Goal: Task Accomplishment & Management: Manage account settings

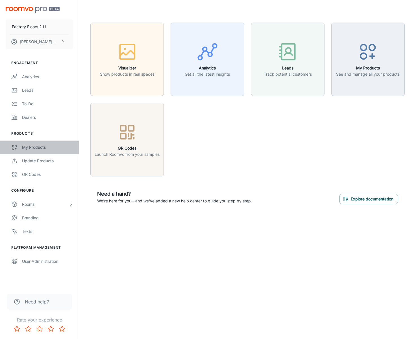
click at [45, 145] on div "My Products" at bounding box center [47, 147] width 51 height 6
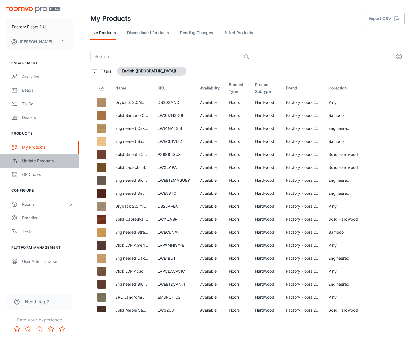
click at [43, 159] on div "Update Products" at bounding box center [47, 161] width 51 height 6
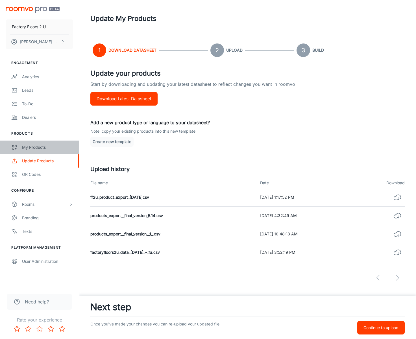
click at [51, 152] on link "My Products" at bounding box center [39, 148] width 79 height 14
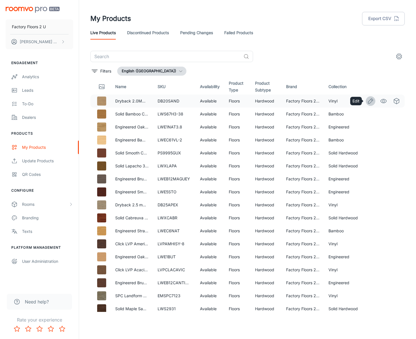
click at [369, 103] on icon "Edit" at bounding box center [370, 101] width 7 height 7
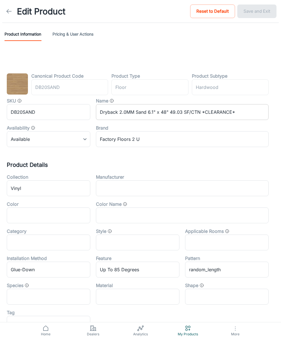
click at [174, 111] on input "Dryback 2.0MM Sand 6.1" x 48" 49.03 SF/CTN *CLEARANCE*" at bounding box center [182, 112] width 173 height 16
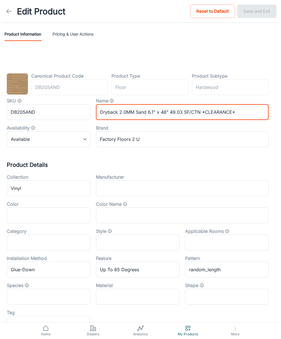
click at [174, 111] on input "Dryback 2.0MM Sand 6.1" x 48" 49.03 SF/CTN *CLEARANCE*" at bounding box center [182, 112] width 173 height 16
paste input "Vinyl 2.0MM [PERSON_NAME]"
type input "Dryback Vinyl 2.0MM Rocky 6.1" x 48" 49.03 SF/CTN *CLEARANCE*"
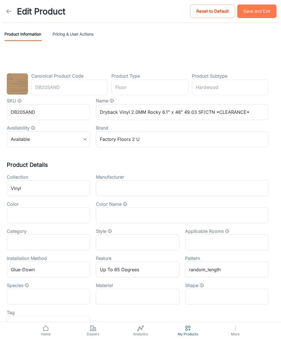
click at [248, 11] on button "Save and Exit" at bounding box center [256, 12] width 39 height 14
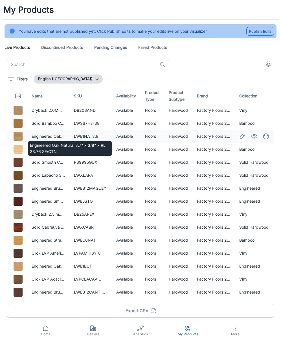
click at [53, 136] on link "Engineered Oak Natural 3.7" x 3/8" x RL 23.76 SF/CTN" at bounding box center [84, 136] width 104 height 5
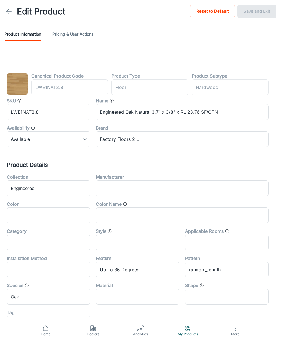
click at [9, 13] on icon at bounding box center [9, 11] width 7 height 7
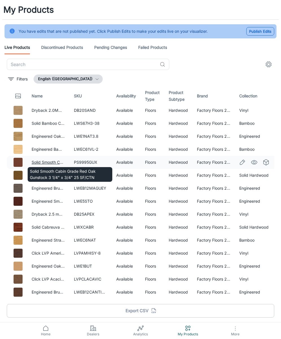
click at [46, 161] on link "Solid Smooth Cabin Grade Red Oak Gunstock 3 1/4" x 3/4" 25 SF/CTN" at bounding box center [98, 162] width 132 height 5
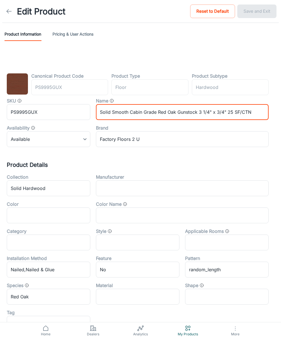
drag, startPoint x: 196, startPoint y: 113, endPoint x: 175, endPoint y: 115, distance: 21.8
click at [175, 115] on input "Solid Smooth Cabin Grade Red Oak Gunstock 3 1/4" x 3/4" 25 SF/CTN" at bounding box center [182, 112] width 173 height 16
type input "Solid Smooth Cabin Grade Red Oak Brick 3 1/4" x 3/4" 25 SF/CTN"
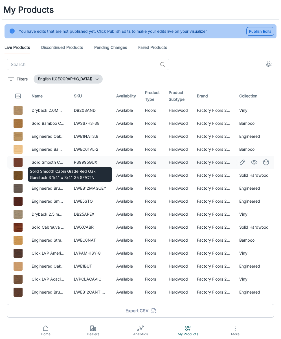
click at [54, 161] on link "Solid Smooth Cabin Grade Red Oak Gunstock 3 1/4" x 3/4" 25 SF/CTN" at bounding box center [98, 162] width 132 height 5
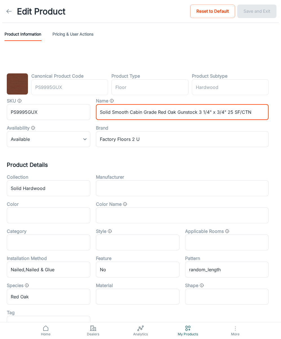
drag, startPoint x: 198, startPoint y: 115, endPoint x: 177, endPoint y: 114, distance: 20.9
click at [177, 114] on input "Solid Smooth Cabin Grade Red Oak Gunstock 3 1/4" x 3/4" 25 SF/CTN" at bounding box center [182, 112] width 173 height 16
type input "Solid Smooth Cabin Grade Red Oak Brick3 1/4" x 3/4" 25 SF/CTN"
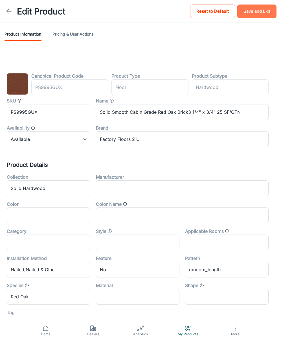
click at [252, 8] on button "Save and Exit" at bounding box center [256, 12] width 39 height 14
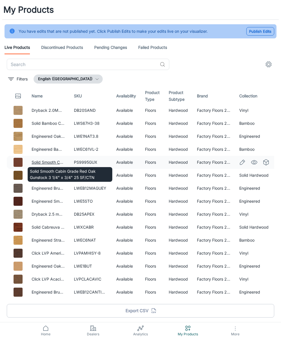
click at [51, 160] on link "Solid Smooth Cabin Grade Red Oak Gunstock 3 1/4" x 3/4" 25 SF/CTN" at bounding box center [98, 162] width 132 height 5
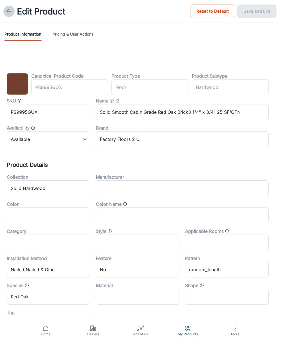
click at [12, 14] on link at bounding box center [8, 11] width 11 height 11
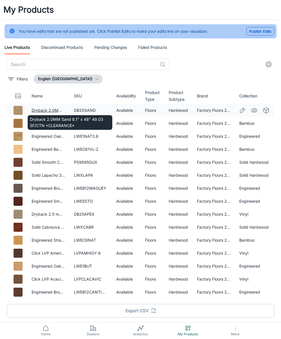
click at [47, 109] on link "Dryback 2.0MM Sand 6.1" x 48" 49.03 SF/CTN *CLEARANCE*" at bounding box center [91, 110] width 119 height 5
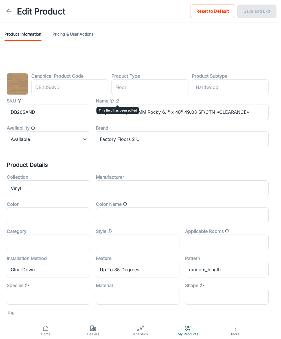
click at [117, 102] on icon "This field has been edited" at bounding box center [117, 100] width 5 height 5
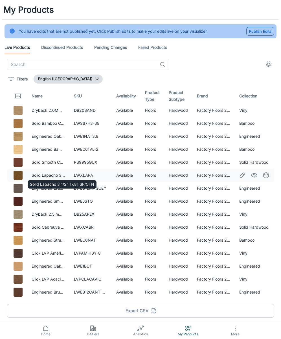
click at [48, 174] on link "Solid Lapacho 3 1/2" 17.81 SF/CTN" at bounding box center [64, 175] width 64 height 5
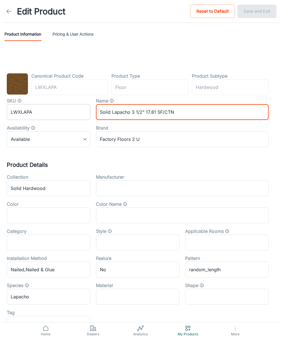
drag, startPoint x: 177, startPoint y: 113, endPoint x: 78, endPoint y: 108, distance: 98.9
click at [81, 108] on div "SKU LWXLAPA ​ Name Solid Lapacho 3 1/2" 17.81 SF/CTN ​ Availability Available 0…" at bounding box center [135, 120] width 268 height 54
paste input "Penny"
type input "Solid Penny 3 1/2" 17.81 SF/CTN"
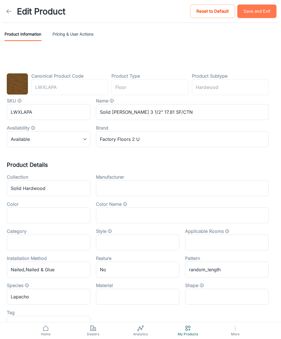
click at [258, 16] on button "Save and Exit" at bounding box center [256, 12] width 39 height 14
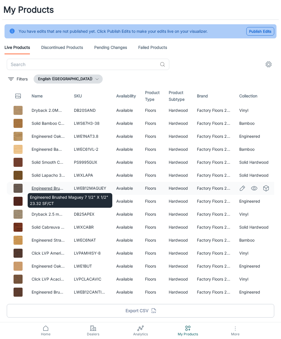
click at [49, 187] on link "Engineered Brushed Maguey 7 1/2" X 1/2" 23.32 SF/CT" at bounding box center [84, 188] width 104 height 5
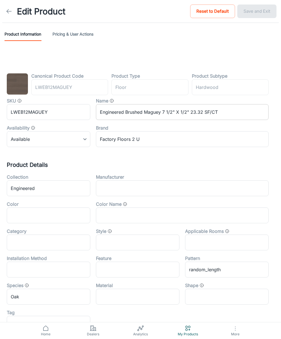
click at [160, 112] on input "Engineered Brushed Maguey 7 1/2" X 1/2" 23.32 SF/CT" at bounding box center [182, 112] width 173 height 16
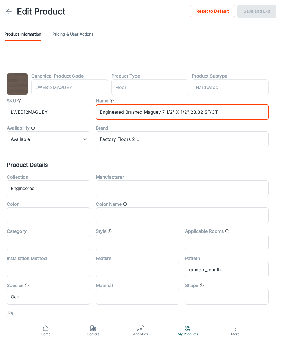
drag, startPoint x: 161, startPoint y: 113, endPoint x: 144, endPoint y: 113, distance: 17.2
click at [145, 113] on input "Engineered Brushed Maguey 7 1/2" X 1/2" 23.32 SF/CT" at bounding box center [182, 112] width 173 height 16
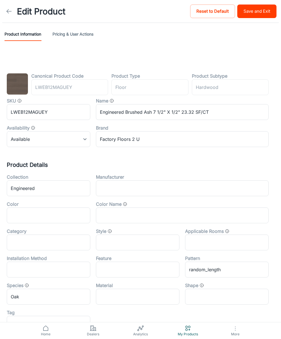
scroll to position [3, 0]
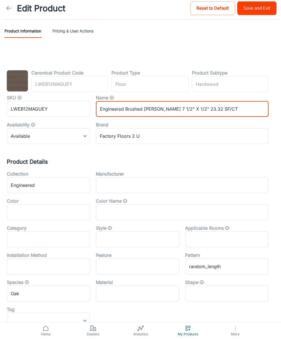
type input "Engineered Brushed Tanner 7 1/2" X 1/2" 23.32 SF/CT"
click at [249, 8] on button "Save and Exit" at bounding box center [256, 8] width 39 height 14
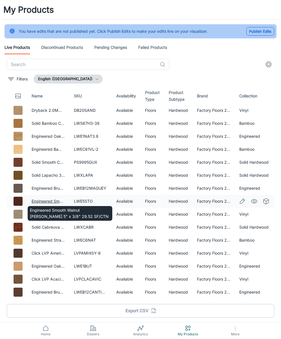
click at [58, 200] on link "Engineered Smooth Walnut [PERSON_NAME] 5" x 3/8" 29.52 SF/CTN" at bounding box center [97, 201] width 130 height 5
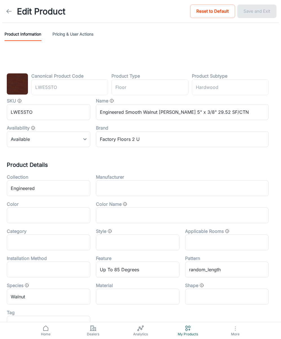
scroll to position [5, 0]
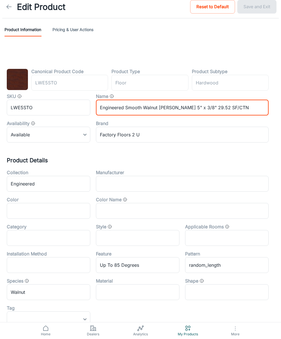
drag, startPoint x: 168, startPoint y: 109, endPoint x: 159, endPoint y: 109, distance: 8.2
click at [159, 109] on input "Engineered Smooth Walnut [PERSON_NAME] 5" x 3/8" 29.52 SF/CTN" at bounding box center [182, 108] width 173 height 16
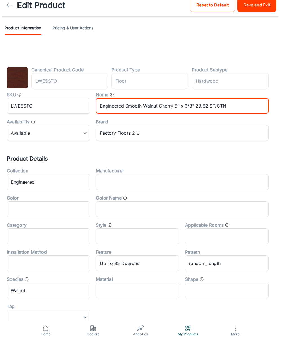
type input "Engineered Smooth Walnut Cherry 5" x 3/8" 29.52 SF/CTN"
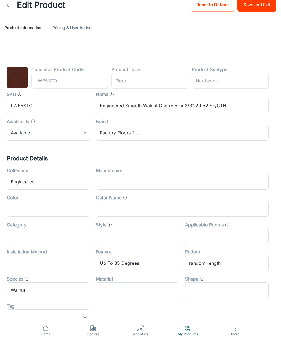
click at [244, 13] on div "Edit Product Reset to Default Save and Exit" at bounding box center [140, 5] width 281 height 23
click at [245, 10] on button "Save and Exit" at bounding box center [256, 5] width 39 height 14
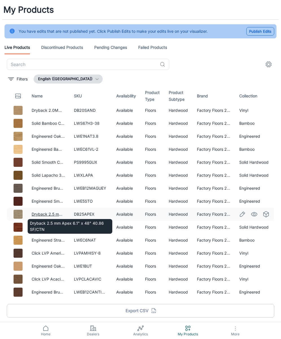
click at [43, 212] on link "Dryback 2.5 mm Apex 6.1" x 48" 40.86 SF/CTN" at bounding box center [77, 214] width 90 height 5
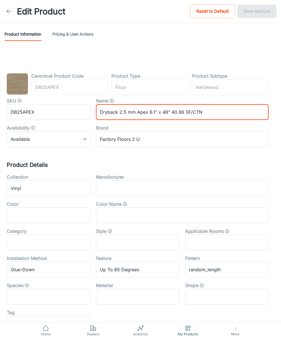
drag, startPoint x: 147, startPoint y: 114, endPoint x: 135, endPoint y: 114, distance: 11.6
click at [136, 113] on input "Dryback 2.5 mm Apex 6.1" x 48" 40.86 SF/CTN" at bounding box center [182, 112] width 173 height 16
type input "Dryback 2.5 mm Bark 6.1" x 48" 40.86 SF/CTN"
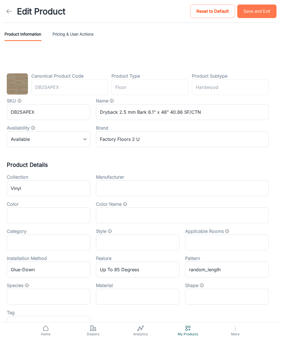
click at [247, 10] on button "Save and Exit" at bounding box center [256, 12] width 39 height 14
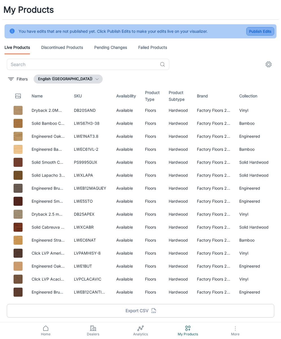
click at [266, 29] on button "Publish Edits" at bounding box center [260, 31] width 28 height 8
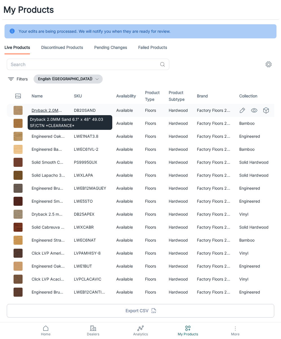
click at [47, 108] on link "Dryback 2.0MM Sand 6.1" x 48" 49.03 SF/CTN *CLEARANCE*" at bounding box center [91, 110] width 119 height 5
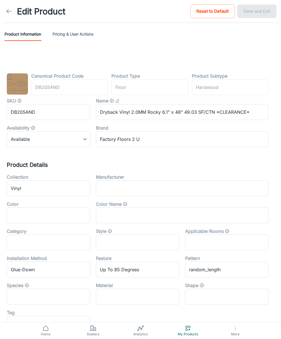
scroll to position [99, 0]
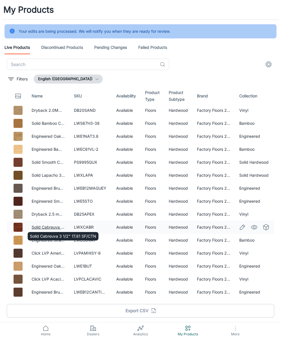
click at [48, 227] on link "Solid Cabreuva 3 1/2" 17.81 SF/CTN" at bounding box center [65, 227] width 66 height 5
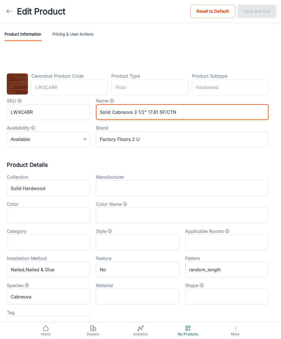
drag, startPoint x: 132, startPoint y: 113, endPoint x: 111, endPoint y: 114, distance: 20.6
click at [111, 114] on input "Solid Cabreuva 3 1/2" 17.81 SF/CTN" at bounding box center [182, 112] width 173 height 16
type input "Solid Brandy 3 1/2" 17.81 SF/CTN"
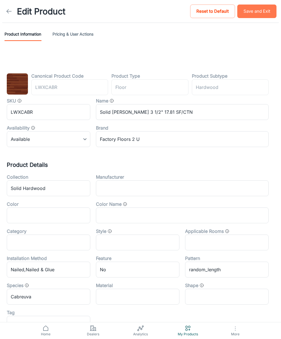
click at [256, 14] on button "Save and Exit" at bounding box center [256, 12] width 39 height 14
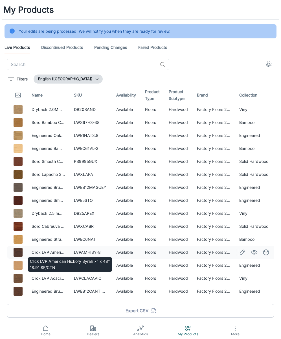
scroll to position [1, 0]
click at [53, 251] on link "Click LVP American Hickory Syrah 7" x 48" 18.91 SF/CTN" at bounding box center [84, 252] width 107 height 5
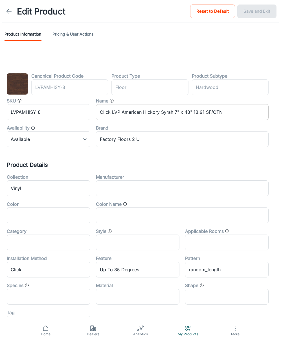
click at [166, 113] on input "Click LVP American Hickory Syrah 7" x 48" 18.91 SF/CTN" at bounding box center [182, 112] width 173 height 16
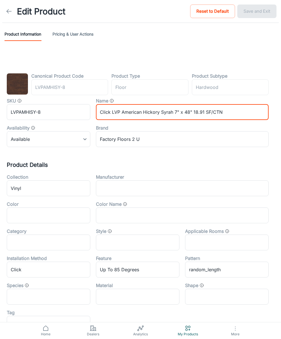
click at [171, 113] on input "Click LVP American Hickory Syrah 7" x 48" 18.91 SF/CTN" at bounding box center [182, 112] width 173 height 16
type input "Click LVP American Hickory Truffle 7" x 48" 18.91 SF/CTN"
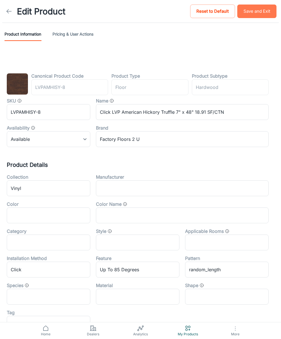
click at [264, 7] on button "Save and Exit" at bounding box center [256, 12] width 39 height 14
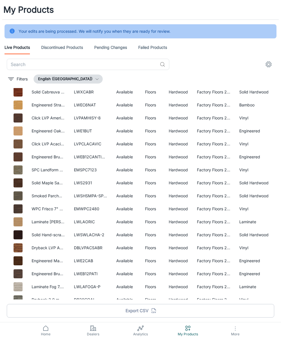
scroll to position [135, 0]
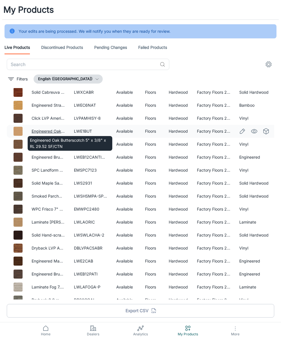
click at [45, 131] on link "Engineered Oak Butterscotch 5" x 3/8" x RL 29.52 SF/CTN" at bounding box center [87, 131] width 110 height 5
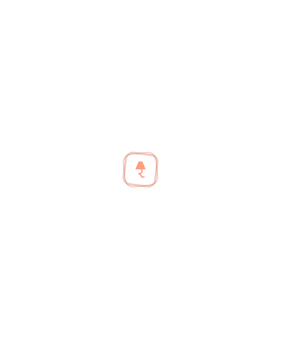
scroll to position [132, 0]
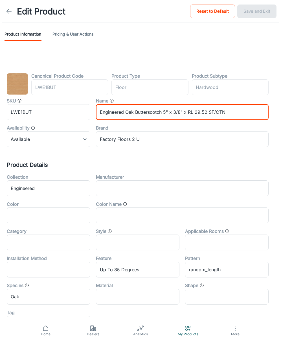
click at [165, 111] on input "Engineered Oak Butterscotch 5" x 3/8" x RL 29.52 SF/CTN" at bounding box center [182, 112] width 173 height 16
click at [162, 114] on input "Engineered Oak Butterscotch 5" x 3/8" x RL 29.52 SF/CTN" at bounding box center [182, 112] width 173 height 16
type input "Engineered Oak Wheat 5" x 3/8" x RL 29.52 SF/CTN"
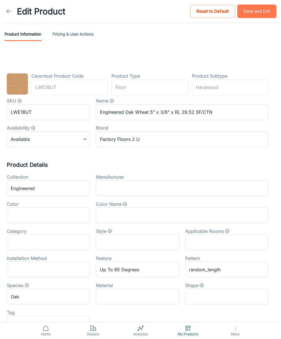
click at [250, 13] on button "Save and Exit" at bounding box center [256, 12] width 39 height 14
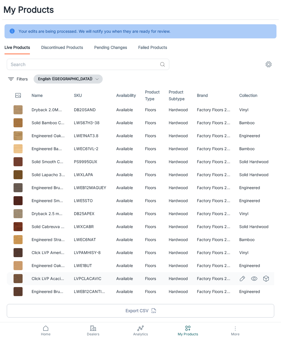
scroll to position [1, 0]
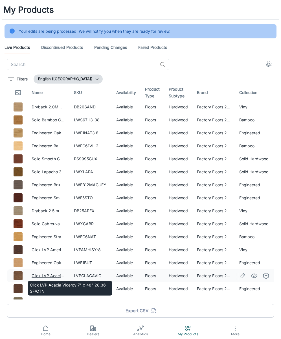
click at [48, 276] on link "Click LVP Acacia Viceroy 7" x 48" 28.36 SF/CTN" at bounding box center [78, 275] width 92 height 5
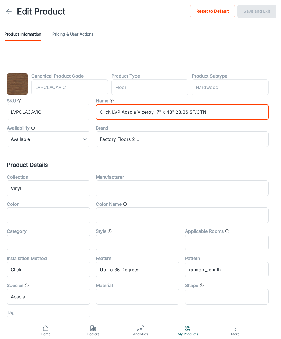
drag, startPoint x: 153, startPoint y: 113, endPoint x: 137, endPoint y: 114, distance: 16.1
click at [137, 114] on input "Click LVP Acacia Viceroy 7" x 48" 28.36 SF/CTN" at bounding box center [182, 112] width 173 height 16
type input "Click LVP Acacia Bourbon 7" x 48" 28.36 SF/CTN"
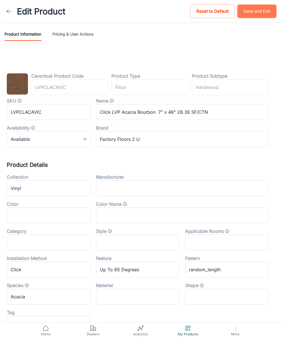
click at [251, 12] on button "Save and Exit" at bounding box center [256, 12] width 39 height 14
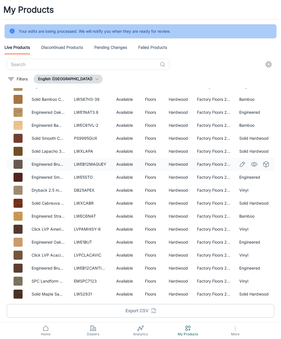
scroll to position [27, 0]
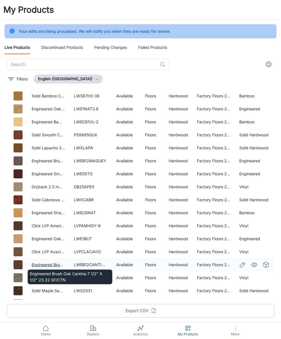
click at [46, 264] on link "Engineered Brush Oak Cantina 7 1/2" X 1/2" 23.32 SF/CTN" at bounding box center [86, 264] width 109 height 5
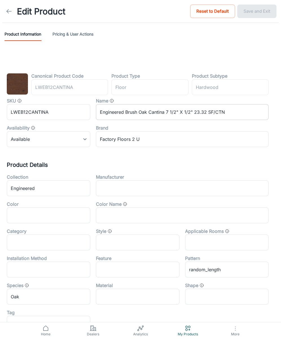
click at [164, 114] on input "Engineered Brush Oak Cantina 7 1/2" X 1/2" 23.32 SF/CTN" at bounding box center [182, 112] width 173 height 16
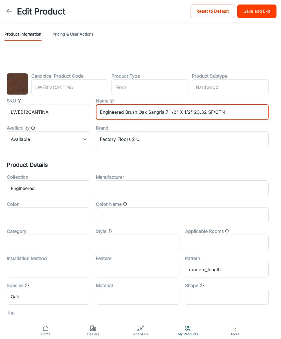
type input "Engineered Brush Oak Sangria 7 1/2" X 1/2" 23.32 SF/CTN"
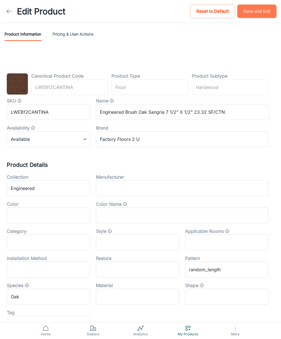
click at [251, 12] on button "Save and Exit" at bounding box center [256, 12] width 39 height 14
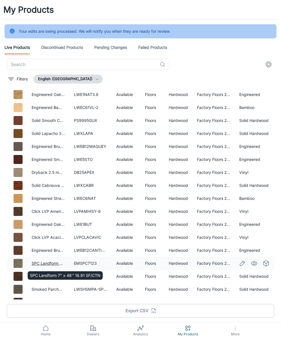
scroll to position [38, 0]
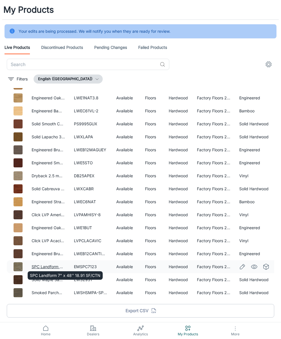
click at [47, 262] on td "SPC Landform 7" x 48'' 18.91 SF/CTN" at bounding box center [48, 266] width 42 height 13
click at [47, 266] on link "SPC Landform 7" x 48'' 18.91 SF/CTN" at bounding box center [67, 266] width 71 height 5
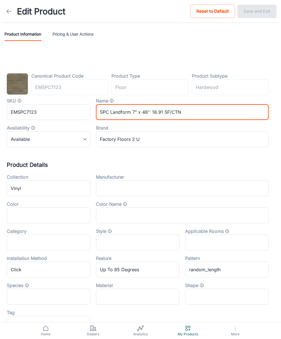
drag, startPoint x: 130, startPoint y: 112, endPoint x: 109, endPoint y: 113, distance: 20.9
click at [109, 113] on input "SPC Landform 7" x 48'' 18.91 SF/CTN" at bounding box center [182, 112] width 173 height 16
type input "SPC Emerald 7" x 48'' 18.91 SF/CTN"
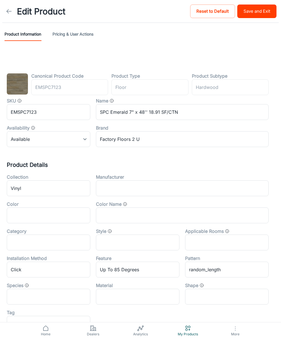
click at [267, 3] on div "Edit Product Reset to Default Save and Exit" at bounding box center [140, 11] width 281 height 23
click at [265, 8] on button "Save and Exit" at bounding box center [256, 12] width 39 height 14
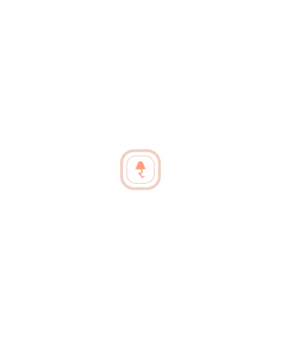
scroll to position [1, 0]
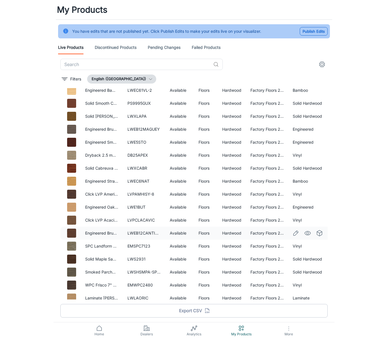
scroll to position [65, 0]
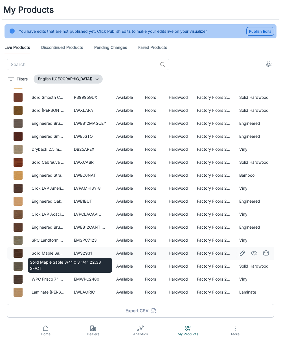
click at [50, 253] on link "Solid Maple Sable 3/4" x 3 1/4" 22.38 SF/CT" at bounding box center [74, 253] width 84 height 5
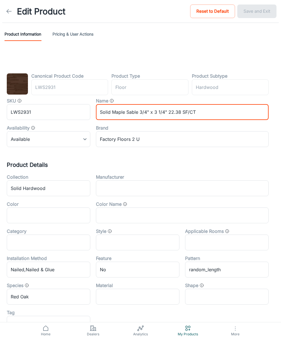
drag, startPoint x: 138, startPoint y: 113, endPoint x: 126, endPoint y: 114, distance: 12.2
click at [126, 114] on input "Solid Maple Sable 3/4" x 3 1/4" 22.38 SF/CT" at bounding box center [182, 112] width 173 height 16
type input "Solid Maple Amber 3/4" x 3 1/4" 22.38 SF/CT"
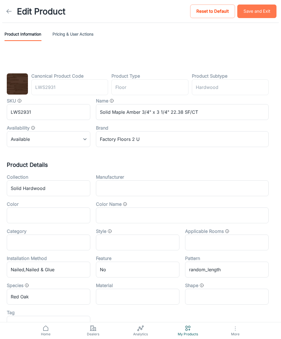
click at [255, 11] on button "Save and Exit" at bounding box center [256, 12] width 39 height 14
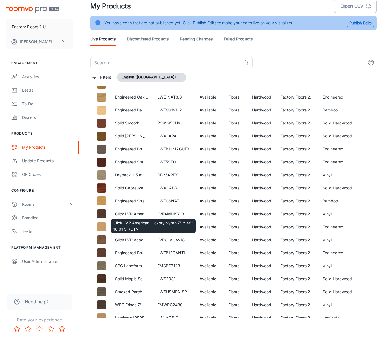
scroll to position [14, 0]
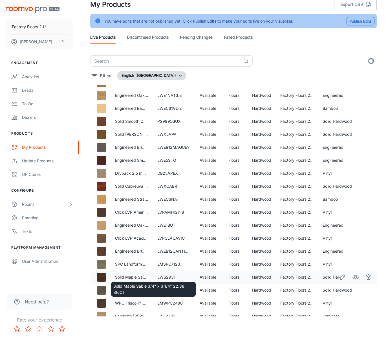
click at [134, 277] on link "Solid Maple Sable 3/4" x 3 1/4" 22.38 SF/CT" at bounding box center [157, 277] width 84 height 5
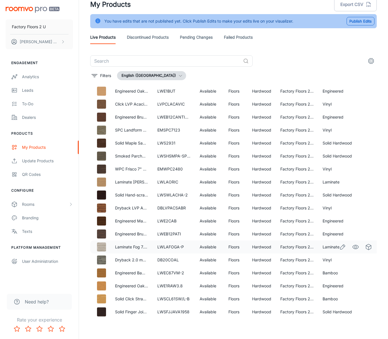
scroll to position [174, 0]
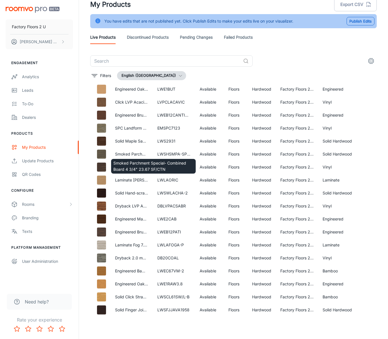
click at [136, 155] on div "Smoked Parchment Special- Combined Board 4 3/4" 23.67 SF/CTN" at bounding box center [154, 164] width 86 height 19
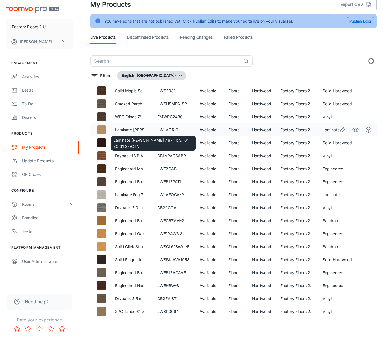
scroll to position [224, 0]
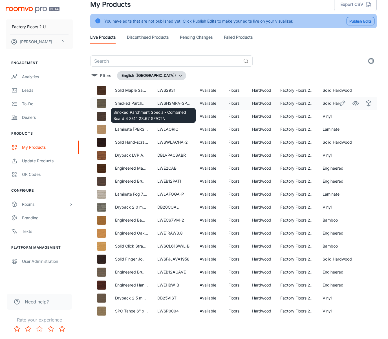
click at [136, 102] on link "Smoked Parchment Special- Combined Board 4 3/4" 23.67 SF/CTN" at bounding box center [178, 103] width 126 height 5
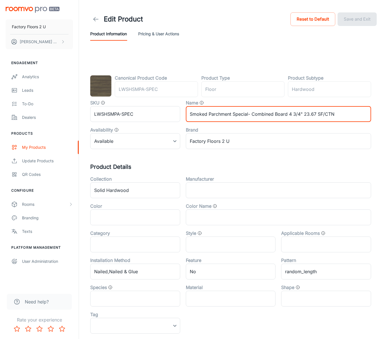
drag, startPoint x: 287, startPoint y: 115, endPoint x: 253, endPoint y: 118, distance: 34.0
click at [281, 114] on input "Smoked Parchment Special- Combined Board 4 3/4" 23.67 SF/CTN" at bounding box center [278, 114] width 185 height 16
click at [233, 117] on input "Smoked Parchment Special- Combined Board 4 3/4" 23.67 SF/CTN" at bounding box center [278, 114] width 185 height 16
drag, startPoint x: 233, startPoint y: 116, endPoint x: 208, endPoint y: 115, distance: 25.1
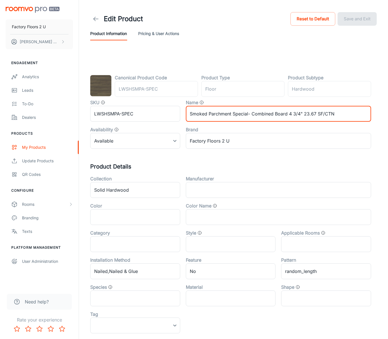
click at [208, 115] on input "Smoked Parchment Special- Combined Board 4 3/4" 23.67 SF/CTN" at bounding box center [278, 114] width 185 height 16
click at [244, 116] on input "Smoked Jungle Special- Combined Board 4 3/4" 23.67 SF/CTN" at bounding box center [278, 114] width 185 height 16
click at [225, 115] on input "Smoked Jungle Special Combined Board 4 3/4" 23.67 SF/CTN" at bounding box center [278, 114] width 185 height 16
type input "Smoked Jungle -Special Combined Board 4 3/4" 23.67 SF/CTN"
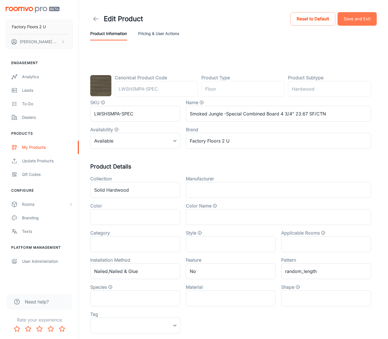
click at [281, 20] on button "Save and Exit" at bounding box center [357, 19] width 39 height 14
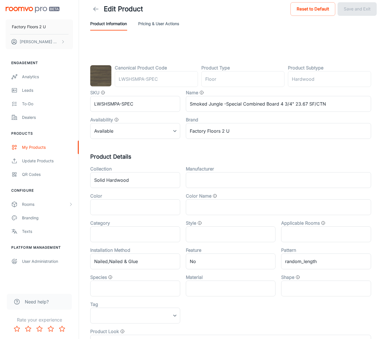
scroll to position [11, 0]
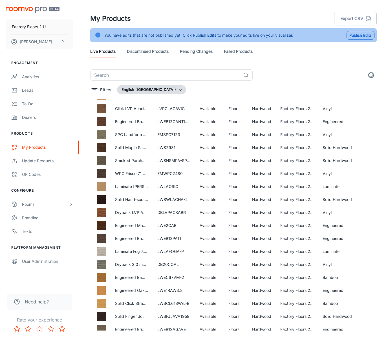
scroll to position [183, 0]
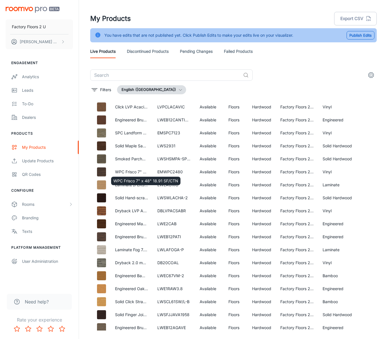
click at [135, 173] on div "WPC Frisco 7" x 48" 18.91 SF/CTN" at bounding box center [146, 179] width 71 height 13
click at [132, 171] on link "WPC Frisco 7" x 48" 18.91 SF/CTN" at bounding box center [147, 171] width 65 height 5
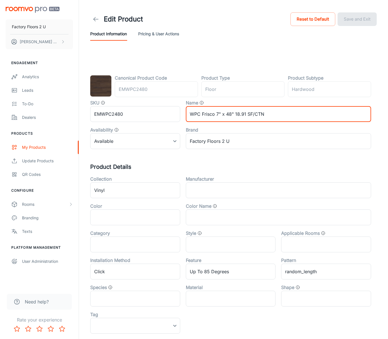
drag, startPoint x: 214, startPoint y: 114, endPoint x: 202, endPoint y: 115, distance: 12.2
click at [202, 115] on input "WPC Frisco 7" x 48" 18.91 SF/CTN" at bounding box center [278, 114] width 185 height 16
type input "WPC Raw 7" x 48" 18.91 SF/CTN"
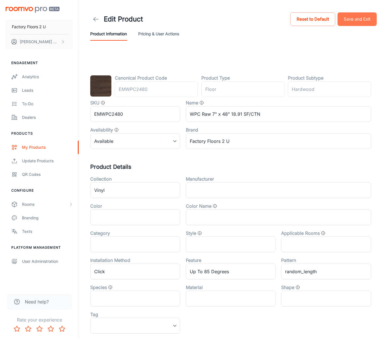
click at [281, 21] on button "Save and Exit" at bounding box center [357, 19] width 39 height 14
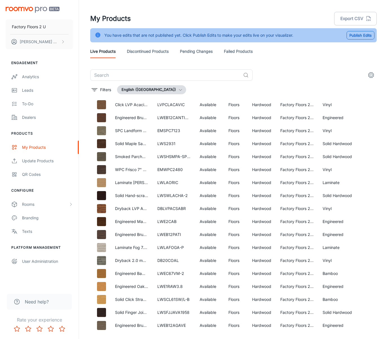
scroll to position [187, 0]
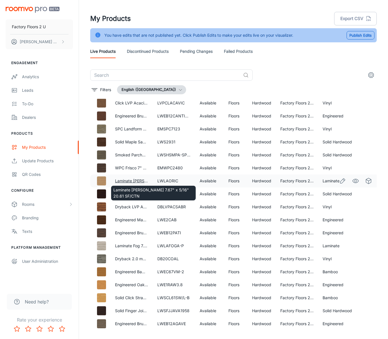
click at [139, 181] on link "Laminate [PERSON_NAME] 7.67" x 5/16" 20.61 SF/CTN" at bounding box center [166, 180] width 103 height 5
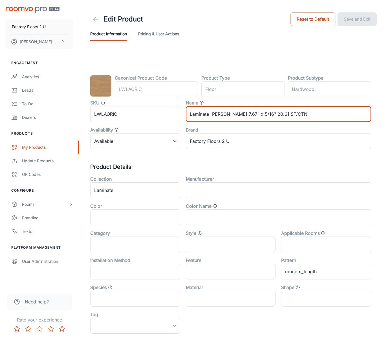
drag, startPoint x: 221, startPoint y: 114, endPoint x: 210, endPoint y: 116, distance: 11.5
click at [210, 116] on input "Laminate [PERSON_NAME] 7.67" x 5/16" 20.61 SF/CTN" at bounding box center [278, 114] width 185 height 16
type input "Laminate Cashew 7.67" x 5/16" 20.61 SF/CTN"
click at [281, 19] on button "Save and Exit" at bounding box center [357, 19] width 39 height 14
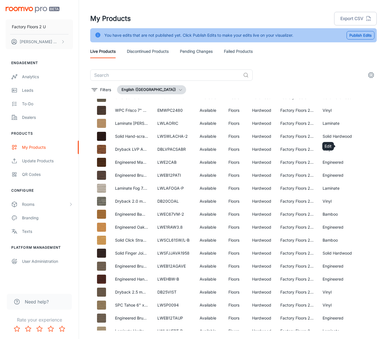
scroll to position [250, 0]
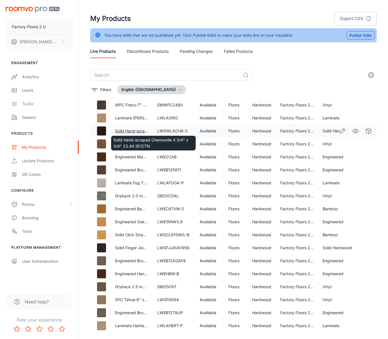
click at [128, 129] on link "Solid Hand-scraped Chamomile 4 3/4" x 3/4" 23.44 SF/CTN" at bounding box center [171, 130] width 113 height 5
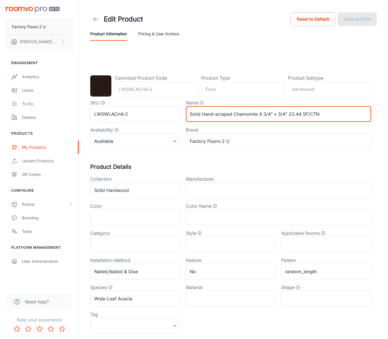
drag, startPoint x: 258, startPoint y: 115, endPoint x: 234, endPoint y: 114, distance: 23.7
click at [235, 114] on input "Solid Hand-scraped Chamomile 4 3/4" x 3/4" 23.44 SF/CTN" at bounding box center [278, 114] width 185 height 16
type input "Solid Hand-scraped Bistre 4 3/4" x 3/4" 23.44 SF/CTN"
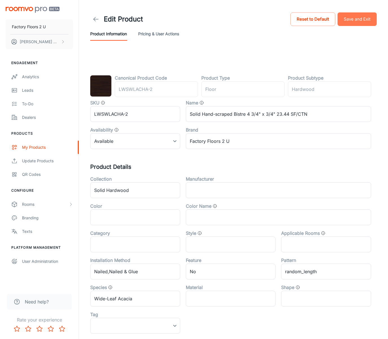
click at [281, 20] on button "Save and Exit" at bounding box center [357, 19] width 39 height 14
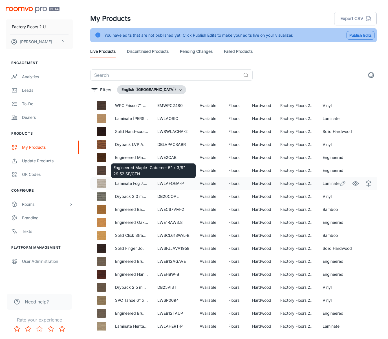
scroll to position [248, 0]
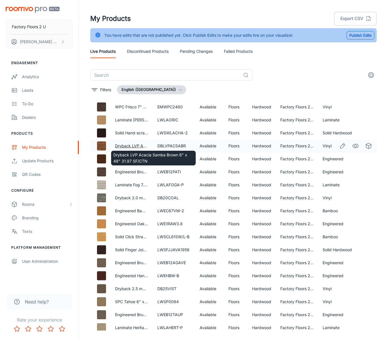
click at [135, 146] on link "Dryback LVP Acacia Samba Brown 6" x 48" 31.97 SF/CTN" at bounding box center [169, 145] width 109 height 5
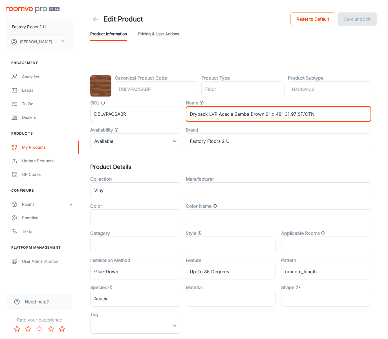
drag, startPoint x: 263, startPoint y: 114, endPoint x: 235, endPoint y: 115, distance: 28.0
click at [236, 115] on input "Dryback LVP Acacia Samba Brown 6" x 48" 31.97 SF/CTN" at bounding box center [278, 114] width 185 height 16
type input "Dryback LVP Acacia Mahogany 6" x 48" 31.97 SF/CTN"
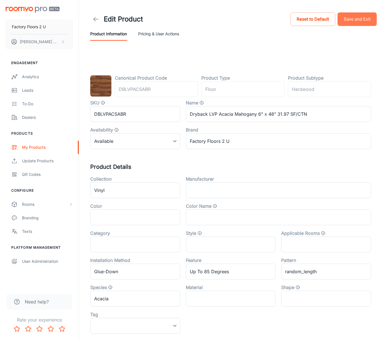
click at [281, 17] on button "Save and Exit" at bounding box center [357, 19] width 39 height 14
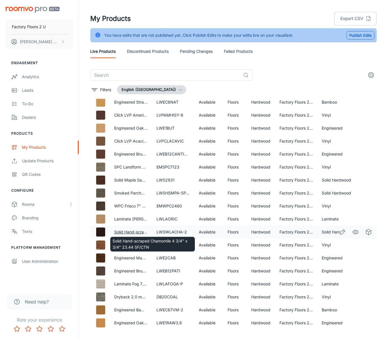
scroll to position [149, 2]
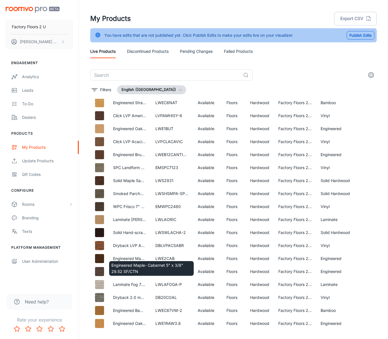
click at [127, 258] on body "Factory Floors 2 U L.W Mountain Graphics Team Engagement Analytics Leads To-do …" at bounding box center [194, 169] width 388 height 339
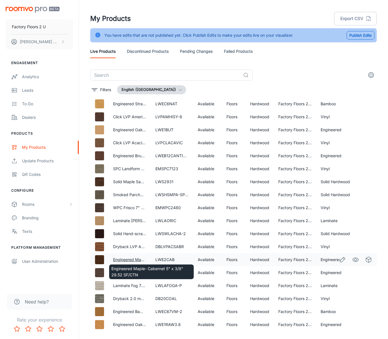
click at [127, 258] on link "Engineered Maple- Cabernet 5" x 3/8" 29.52 SF/CTN" at bounding box center [163, 259] width 100 height 5
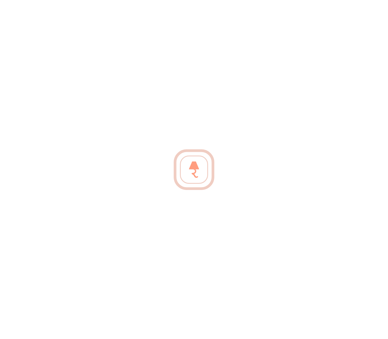
scroll to position [0, 0]
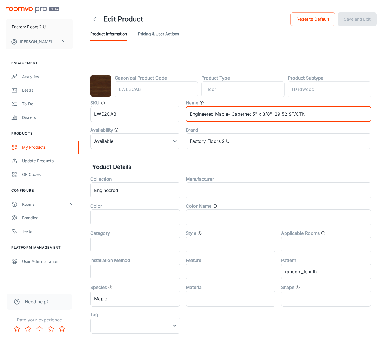
drag, startPoint x: 250, startPoint y: 115, endPoint x: 233, endPoint y: 117, distance: 17.6
click at [233, 117] on input "Engineered Maple- Cabernet 5" x 3/8" 29.52 SF/CTN" at bounding box center [278, 114] width 185 height 16
type input "Engineered Maple- Kobicha 5" x 3/8" 29.52 SF/CTN"
click at [281, 26] on button "Save and Exit" at bounding box center [357, 19] width 39 height 14
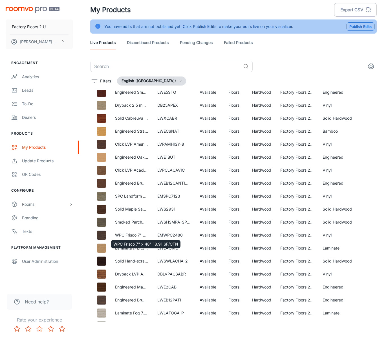
scroll to position [14, 0]
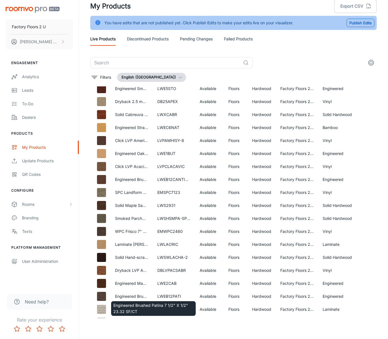
click at [141, 296] on body "Factory Floors 2 U L.W Mountain Graphics Team Engagement Analytics Leads To-do …" at bounding box center [194, 157] width 388 height 339
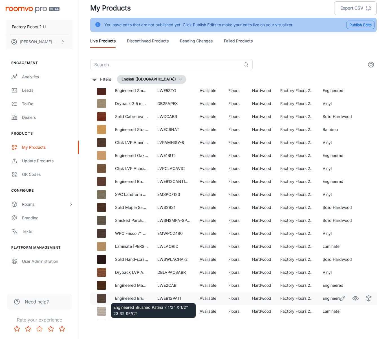
click at [134, 299] on link "Engineered Brushed Patina 7 1/2" X 1/2" 23.32 SF/CT" at bounding box center [165, 298] width 100 height 5
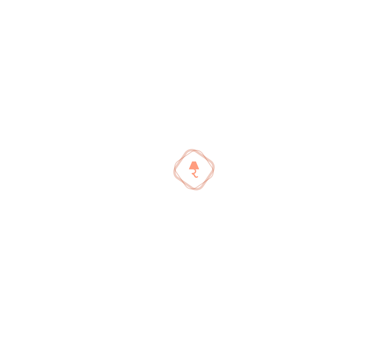
scroll to position [6, 0]
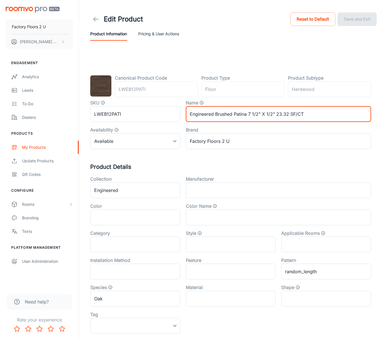
drag, startPoint x: 247, startPoint y: 115, endPoint x: 234, endPoint y: 117, distance: 13.0
click at [234, 117] on input "Engineered Brushed Patina 7 1/2" X 1/2" 23.32 SF/CT" at bounding box center [278, 114] width 185 height 16
drag, startPoint x: 235, startPoint y: 115, endPoint x: 247, endPoint y: 116, distance: 11.9
click at [247, 116] on input "Engineered Brushed Patina 7 1/2" X 1/2" 23.32 SF/CT" at bounding box center [278, 114] width 185 height 16
type input "Engineered Brushed Savannah 7 1/2" X 1/2" 23.32 SF/CT"
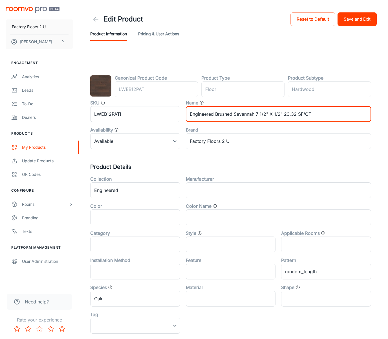
click at [281, 13] on button "Save and Exit" at bounding box center [357, 19] width 39 height 14
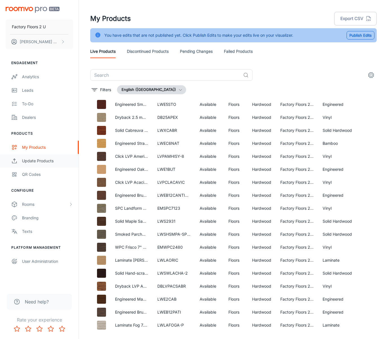
scroll to position [108, 0]
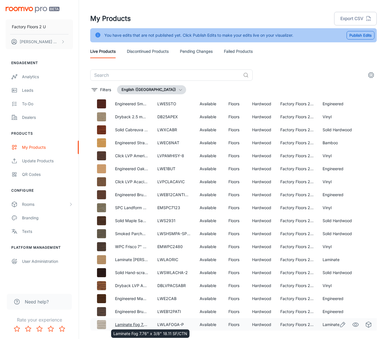
click at [132, 323] on link "Laminate Fog 7.76" x 3/8" 18.11 SF/CTN" at bounding box center [152, 324] width 74 height 5
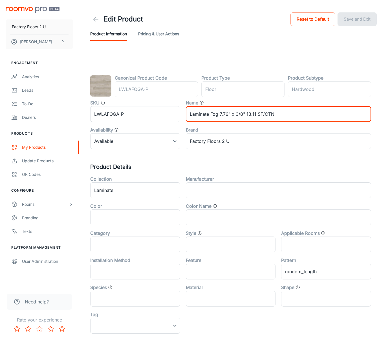
drag, startPoint x: 219, startPoint y: 115, endPoint x: 211, endPoint y: 116, distance: 7.7
click at [211, 116] on input "Laminate Fog 7.76" x 3/8" 18.11 SF/CTN" at bounding box center [278, 114] width 185 height 16
type input "Laminate Biscuit 7.76" x 3/8" 18.11 SF/CTN"
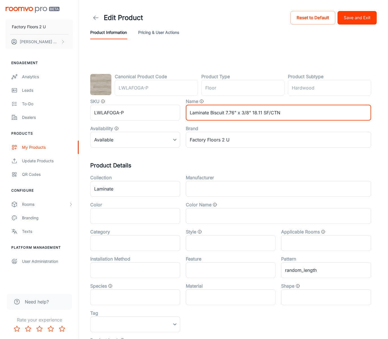
scroll to position [2, 0]
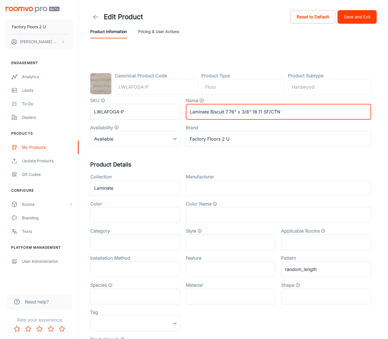
click at [281, 20] on button "Save and Exit" at bounding box center [357, 17] width 39 height 14
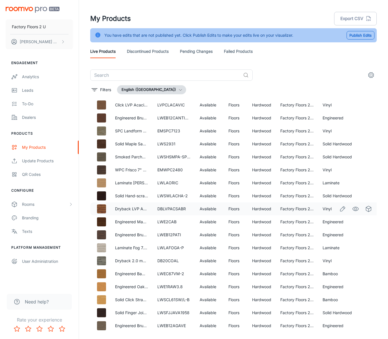
scroll to position [186, 0]
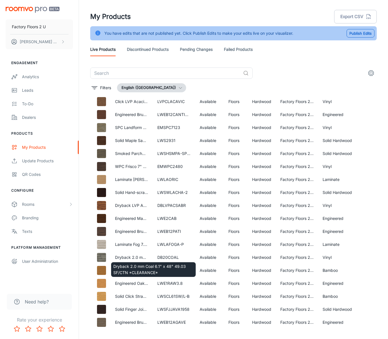
click at [127, 261] on div "Dryback 2.0 mm Coal 6.1" x 48" 49.03 SF/CTN *CLEARANCE*" at bounding box center [154, 267] width 86 height 19
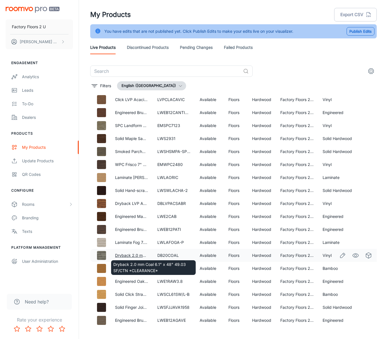
click at [136, 255] on link "Dryback 2.0 mm Coal 6.1" x 48" 49.03 SF/CTN *CLEARANCE*" at bounding box center [174, 255] width 118 height 5
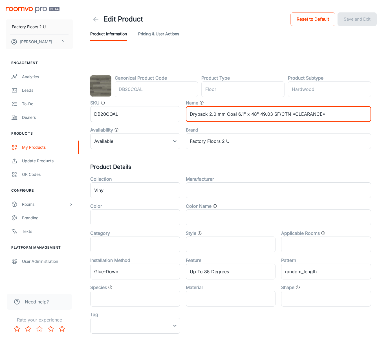
drag, startPoint x: 236, startPoint y: 115, endPoint x: 227, endPoint y: 116, distance: 9.4
click at [227, 116] on input "Dryback 2.0 mm Coal 6.1" x 48" 49.03 SF/CTN *CLEARANCE*" at bounding box center [278, 114] width 185 height 16
type input "Dryback 2.0 mm Clay 6.1" x 48" 49.03 SF/CTN *CLEARANCE*"
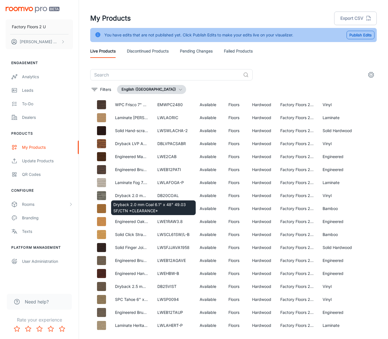
scroll to position [14, 0]
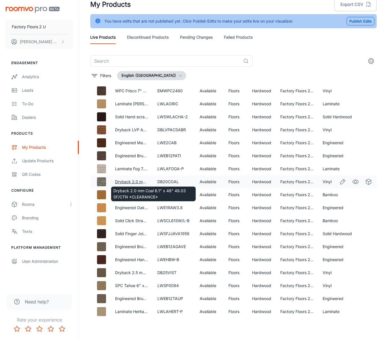
click at [127, 182] on link "Dryback 2.0 mm Coal 6.1" x 48" 49.03 SF/CTN *CLEARANCE*" at bounding box center [174, 181] width 118 height 5
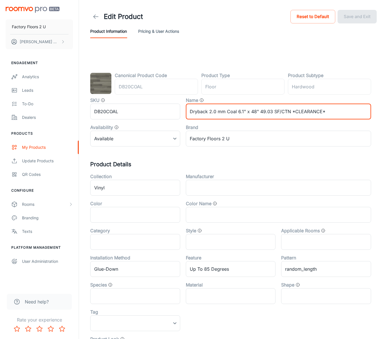
scroll to position [2, 0]
drag, startPoint x: 237, startPoint y: 115, endPoint x: 229, endPoint y: 114, distance: 8.2
click at [228, 115] on input "Dryback 2.0 mm Coal 6.1" x 48" 49.03 SF/CTN *CLEARANCE*" at bounding box center [278, 112] width 185 height 16
type input "Dryback 2.0 mm Clay 6.1" x 48" 49.03 SF/CTN *CLEARANCE*"
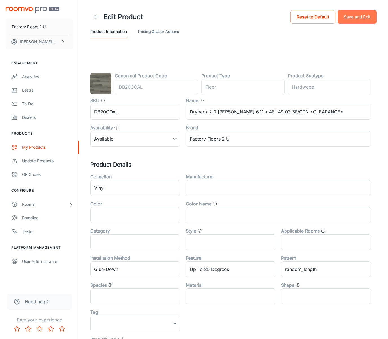
click at [281, 20] on button "Save and Exit" at bounding box center [357, 17] width 39 height 14
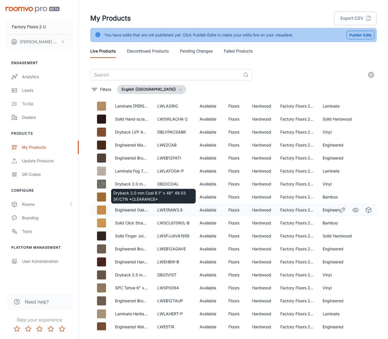
scroll to position [14, 0]
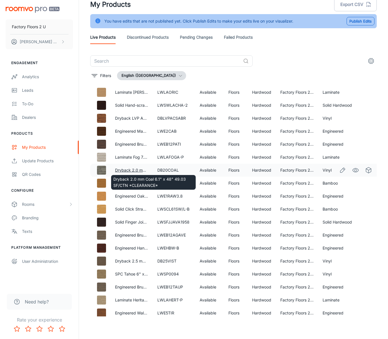
click at [129, 168] on link "Dryback 2.0 mm Coal 6.1" x 48" 49.03 SF/CTN *CLEARANCE*" at bounding box center [174, 170] width 118 height 5
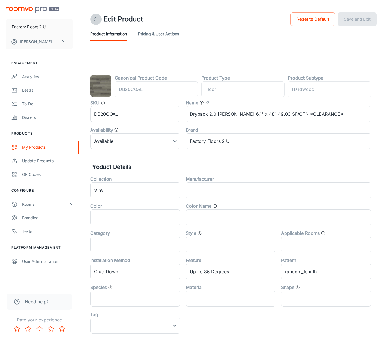
click at [93, 16] on icon at bounding box center [96, 19] width 7 height 7
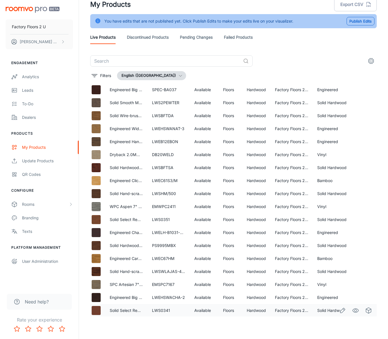
scroll to position [611, 5]
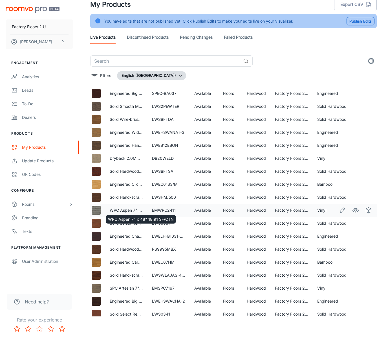
click at [116, 207] on p "WPC Aspen 7" x 48" 18.91 SF/CTN" at bounding box center [126, 210] width 33 height 6
click at [119, 207] on p "WPC Aspen 7" x 48" 18.91 SF/CTN" at bounding box center [126, 210] width 33 height 6
click at [121, 209] on link "WPC Aspen 7" x 48" 18.91 SF/CTN" at bounding box center [143, 210] width 66 height 5
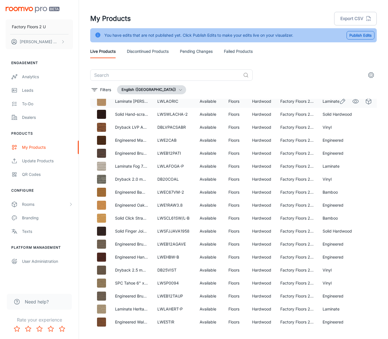
scroll to position [269, 0]
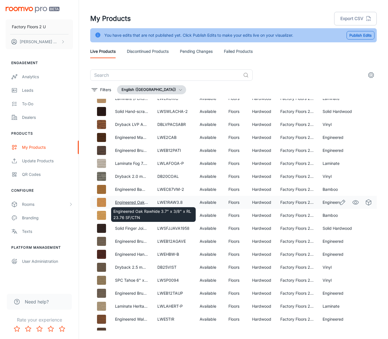
click at [144, 201] on link "Engineered Oak Rawhide 3.7" x 3/8" x RL 23.76 SF/CTN" at bounding box center [168, 202] width 106 height 5
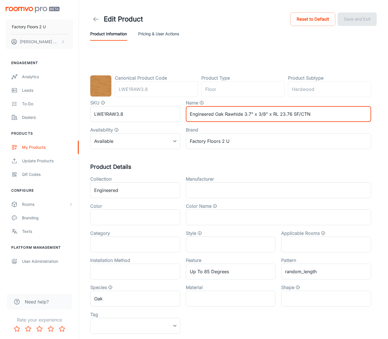
drag, startPoint x: 242, startPoint y: 116, endPoint x: 225, endPoint y: 117, distance: 16.1
click at [225, 117] on input "Engineered Oak Rawhide 3.7" x 3/8" x RL 23.76 SF/CTN" at bounding box center [278, 114] width 185 height 16
type input "Engineered Oak Tiger 3.7" x 3/8" x RL 23.76 SF/CTN"
click at [281, 19] on button "Save and Exit" at bounding box center [357, 19] width 39 height 14
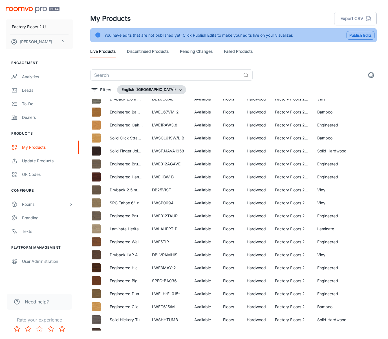
scroll to position [344, 5]
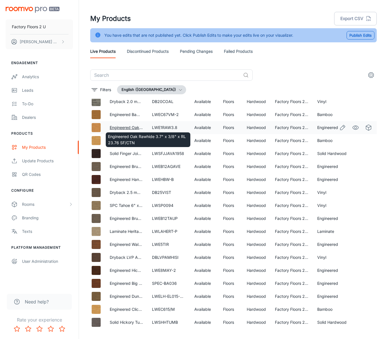
click at [130, 126] on link "Engineered Oak Rawhide 3.7" x 3/8" x RL 23.76 SF/CTN" at bounding box center [163, 127] width 106 height 5
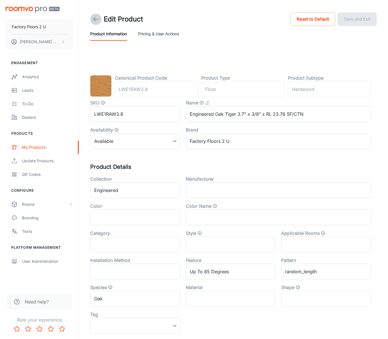
click at [96, 18] on icon at bounding box center [96, 19] width 7 height 7
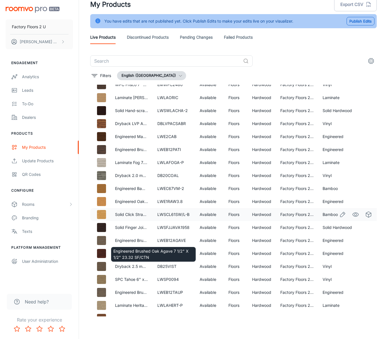
scroll to position [256, 0]
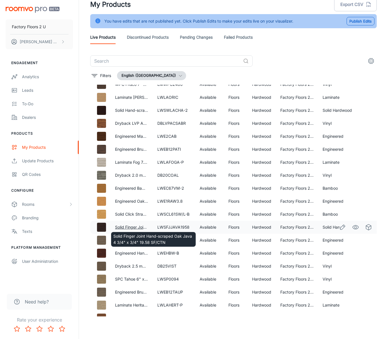
click at [133, 227] on link "Solid Finger Joint Hand-scraped Oak Java 4 3/4" x 3/4" 19.58 SF/CTN" at bounding box center [181, 227] width 132 height 5
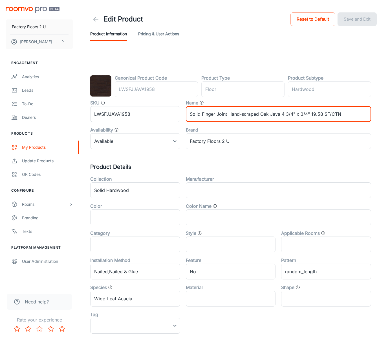
drag, startPoint x: 281, startPoint y: 115, endPoint x: 270, endPoint y: 117, distance: 10.8
click at [270, 117] on input "Solid Finger Joint Hand-scraped Oak Java 4 3/4" x 3/4" 19.58 SF/CTN" at bounding box center [278, 114] width 185 height 16
type input "Solid Finger Joint Hand-scraped Oak Cedar 4 3/4" x 3/4" 19.58 SF/CTN"
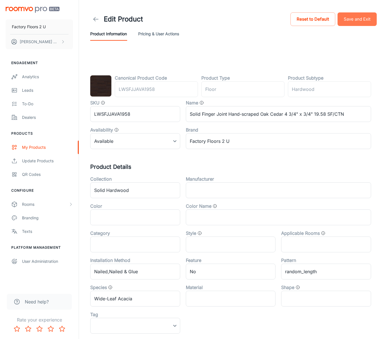
click at [281, 19] on button "Save and Exit" at bounding box center [357, 19] width 39 height 14
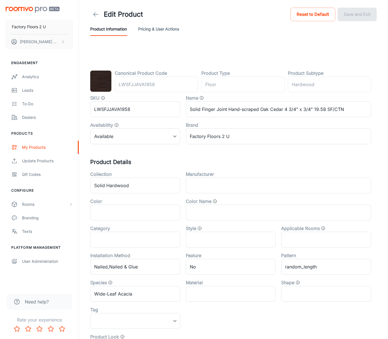
scroll to position [6, 0]
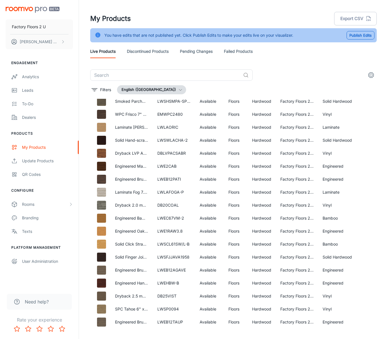
scroll to position [245, 0]
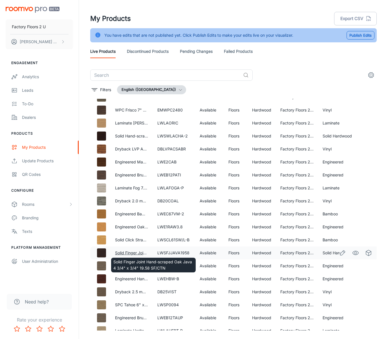
click at [131, 252] on link "Solid Finger Joint Hand-scraped Oak Java 4 3/4" x 3/4" 19.58 SF/CTN" at bounding box center [181, 252] width 132 height 5
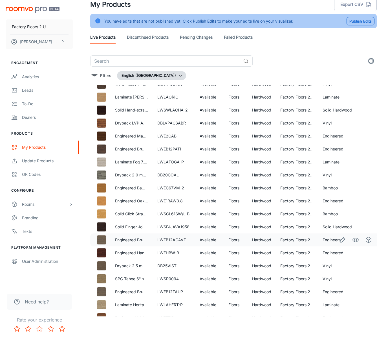
scroll to position [261, 0]
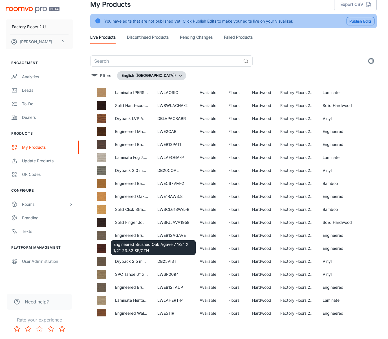
click at [141, 236] on div "Engineered Brushed Oak Agave 7 1/2" X 1/2" 23.32 SF/CTN" at bounding box center [154, 245] width 86 height 19
click at [139, 235] on link "Engineered Brushed Oak Agave 7 1/2" X 1/2" 23.32 SF/CTN" at bounding box center [171, 235] width 112 height 5
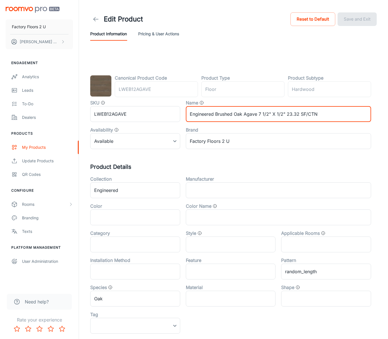
drag, startPoint x: 258, startPoint y: 115, endPoint x: 244, endPoint y: 117, distance: 14.5
click at [244, 117] on input "Engineered Brushed Oak Agave 7 1/2" X 1/2" 23.32 SF/CTN" at bounding box center [278, 114] width 185 height 16
type input "Engineered Brushed Oak Cork 7 1/2" X 1/2" 23.32 SF/CTN"
click at [281, 21] on button "Save and Exit" at bounding box center [357, 19] width 39 height 14
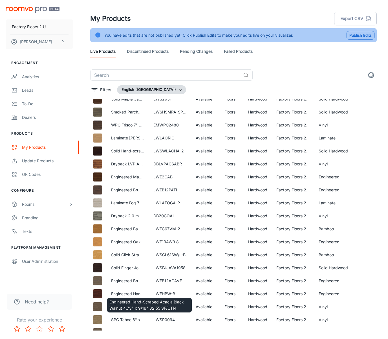
scroll to position [231, 4]
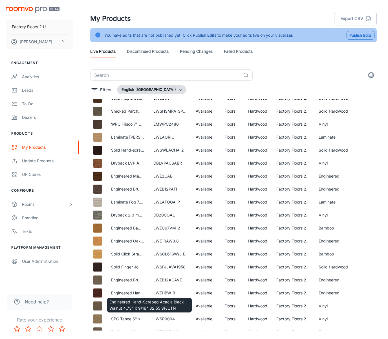
click at [137, 294] on link "Engineered Hand-Scraped Acacia Black Walnut 4.73" x 9/16" 32.55 SF/CTN" at bounding box center [182, 292] width 142 height 5
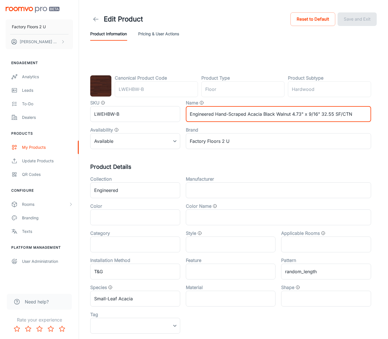
drag, startPoint x: 292, startPoint y: 115, endPoint x: 264, endPoint y: 117, distance: 27.7
click at [264, 117] on input "Engineered Hand-Scraped Acacia Black Walnut 4.73" x 9/16" 32.55 SF/CTN" at bounding box center [278, 114] width 185 height 16
type input "Engineered Hand-Scraped Acacia Syrup 4.73" x 9/16" 32.55 SF/CTN"
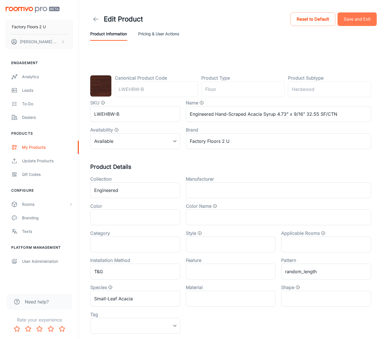
click at [281, 16] on button "Save and Exit" at bounding box center [357, 19] width 39 height 14
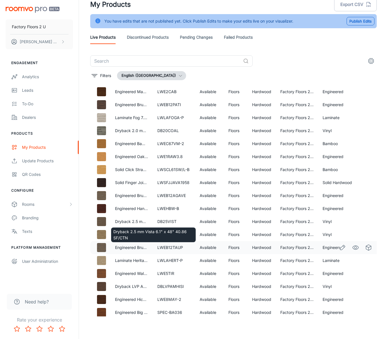
scroll to position [303, 0]
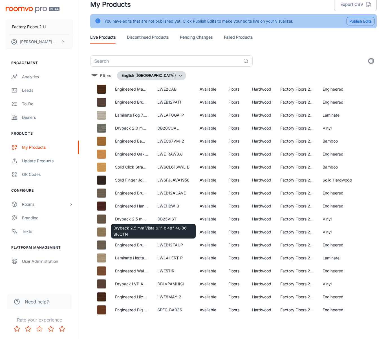
click at [135, 220] on div "Dryback 2.5 mm Vista 6.1" x 48" 40.86 SF/CTN" at bounding box center [154, 229] width 86 height 19
click at [135, 219] on link "Dryback 2.5 mm Vista 6.1" x 48" 40.86 SF/CTN" at bounding box center [159, 218] width 89 height 5
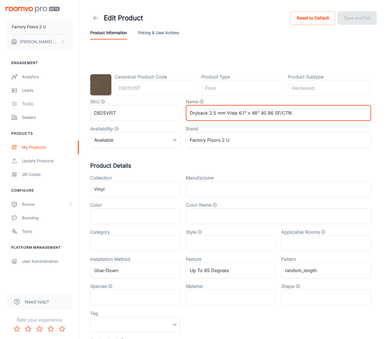
drag, startPoint x: 237, startPoint y: 113, endPoint x: 226, endPoint y: 112, distance: 11.0
click at [226, 112] on input "Dryback 2.5 mm Vista 6.1" x 48" 40.86 SF/CTN" at bounding box center [278, 113] width 185 height 16
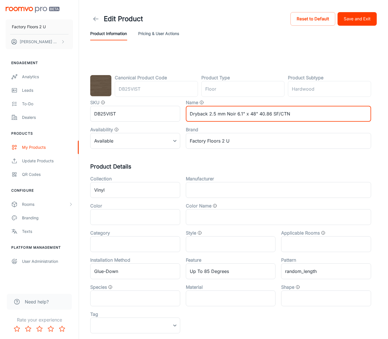
type input "Dryback 2.5 mm Noir 6.1" x 48" 40.86 SF/CTN"
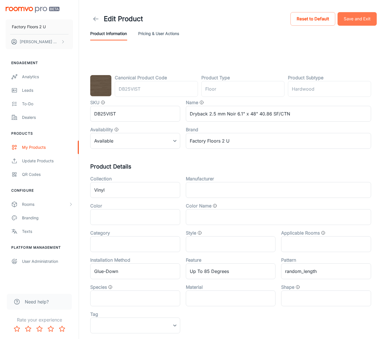
click at [281, 20] on button "Save and Exit" at bounding box center [357, 19] width 39 height 14
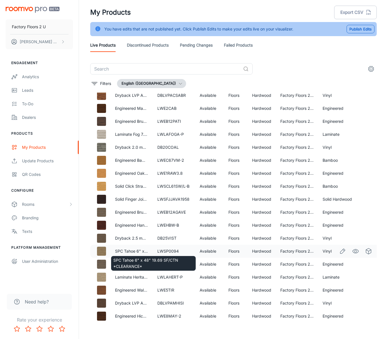
scroll to position [4, 0]
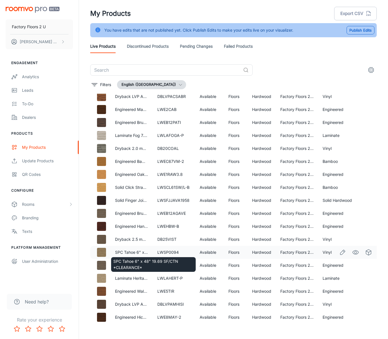
click at [122, 249] on p "SPC Tahoe 6" x 48" 19.69 SF/CTN *CLEARANCE*" at bounding box center [131, 252] width 33 height 6
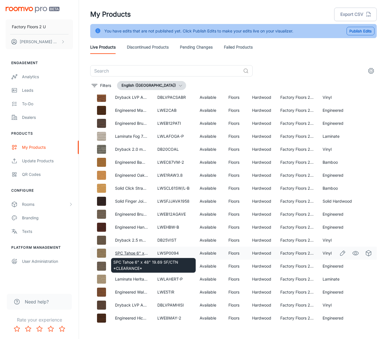
click at [131, 252] on link "SPC Tahoe 6" x 48" 19.69 SF/CTN *CLEARANCE*" at bounding box center [162, 253] width 95 height 5
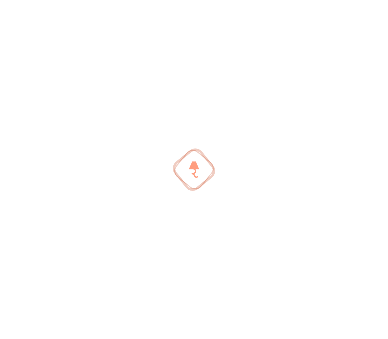
scroll to position [2, 0]
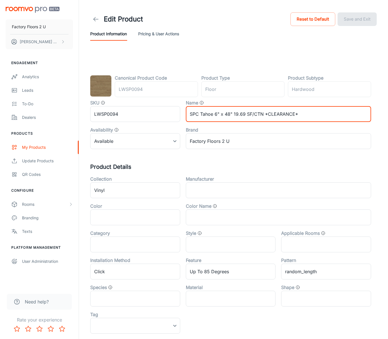
drag, startPoint x: 213, startPoint y: 115, endPoint x: 201, endPoint y: 115, distance: 12.4
click at [201, 115] on input "SPC Tahoe 6" x 48" 19.69 SF/CTN *CLEARANCE*" at bounding box center [278, 114] width 185 height 16
type input "SPC OIive 6" x 48" 19.69 SF/CTN *CLEARANCE*"
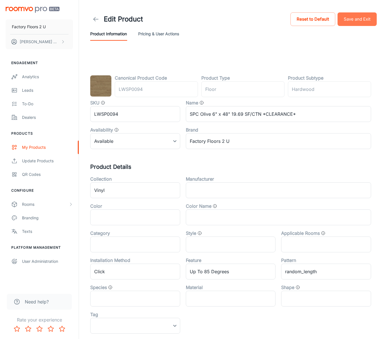
click at [281, 17] on button "Save and Exit" at bounding box center [357, 19] width 39 height 14
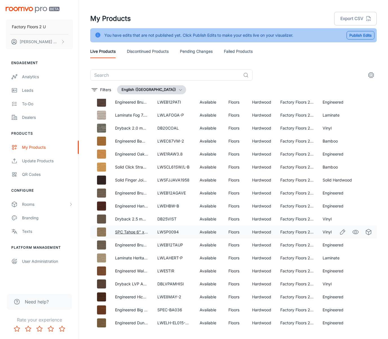
scroll to position [319, 0]
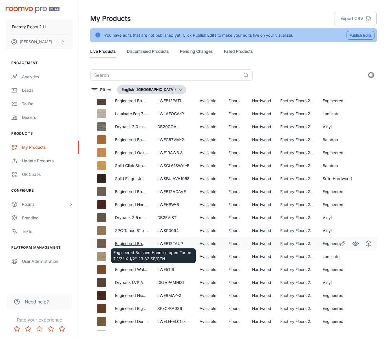
click at [130, 242] on link "Engineered Brushed Hand-scraped Taupe 7 1/2" X 1/2" 23.32 SF/CTN" at bounding box center [180, 243] width 131 height 5
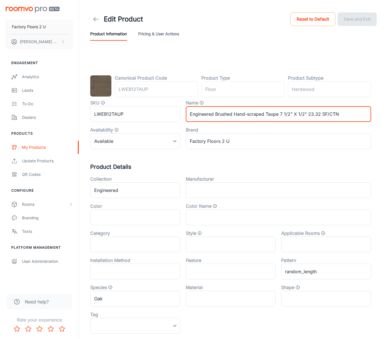
scroll to position [1, 0]
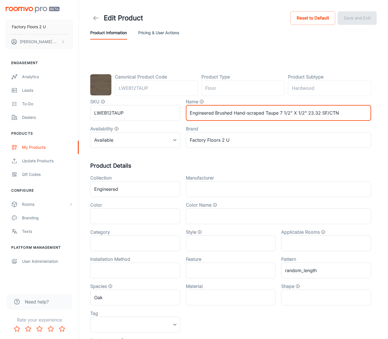
drag, startPoint x: 279, startPoint y: 114, endPoint x: 266, endPoint y: 115, distance: 13.0
click at [266, 115] on input "Engineered Brushed Hand-scraped Taupe 7 1/2" X 1/2" 23.32 SF/CTN" at bounding box center [278, 113] width 185 height 16
type input "Engineered Brushed Hand-scraped Forest 7 1/2" X 1/2" 23.32 SF/CTN"
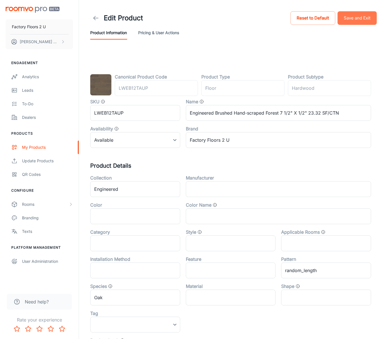
click at [281, 14] on button "Save and Exit" at bounding box center [357, 18] width 39 height 14
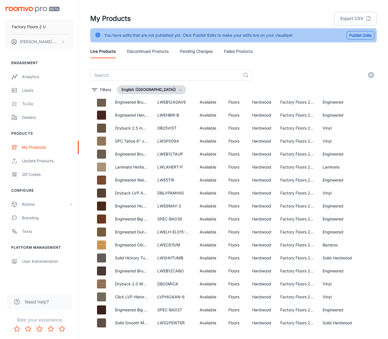
scroll to position [408, 0]
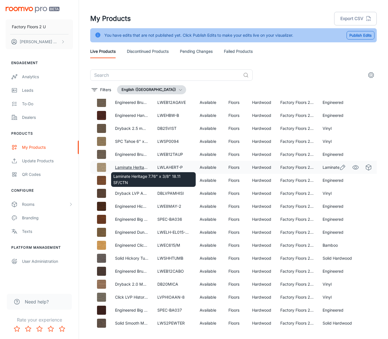
click at [136, 165] on link "Laminate Heritage 7.76" x 3/8" 18.11 SF/CTN" at bounding box center [156, 167] width 83 height 5
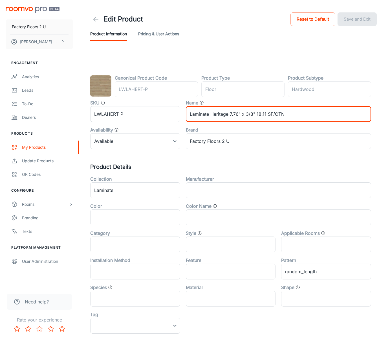
drag, startPoint x: 229, startPoint y: 115, endPoint x: 212, endPoint y: 117, distance: 17.0
click at [212, 117] on input "Laminate Heritage 7.76" x 3/8" 18.11 SF/CTN" at bounding box center [278, 114] width 185 height 16
type input "Laminate Caramel 7.76" x 3/8" 18.11 SF/CTN"
click at [281, 23] on button "Save and Exit" at bounding box center [357, 19] width 39 height 14
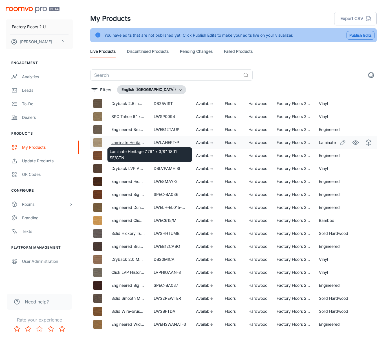
scroll to position [432, 4]
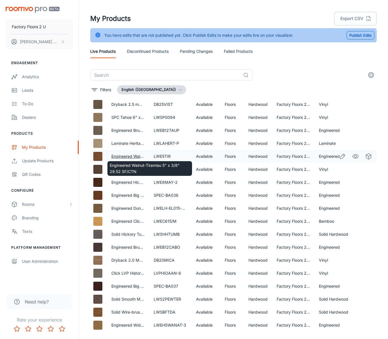
click at [122, 155] on link "Engineered Walnut-Tiramisu 5" x 3/8" 29.52 SF/CTN" at bounding box center [160, 156] width 98 height 5
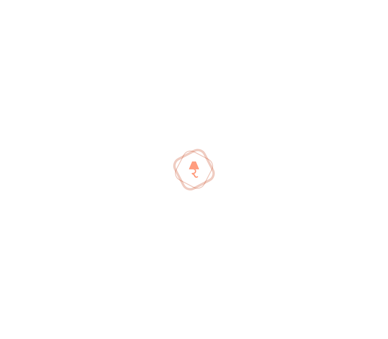
scroll to position [432, 4]
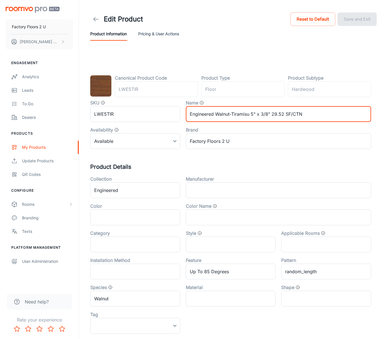
drag, startPoint x: 250, startPoint y: 115, endPoint x: 232, endPoint y: 115, distance: 18.6
click at [232, 115] on input "Engineered Walnut-Tiramisu 5" x 3/8" 29.52 SF/CTN" at bounding box center [278, 114] width 185 height 16
type input "Engineered Walnut-Chilli 5" x 3/8" 29.52 SF/CTN"
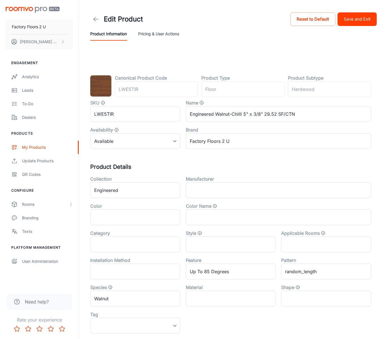
click at [281, 32] on div "Product Information Pricing & User Actions" at bounding box center [233, 34] width 287 height 14
click at [281, 24] on button "Save and Exit" at bounding box center [357, 19] width 39 height 14
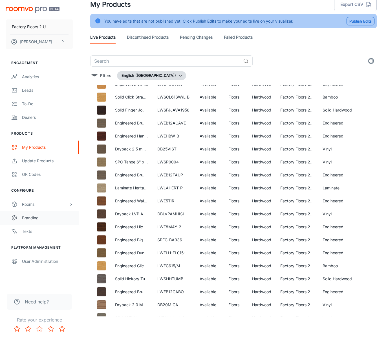
scroll to position [375, 0]
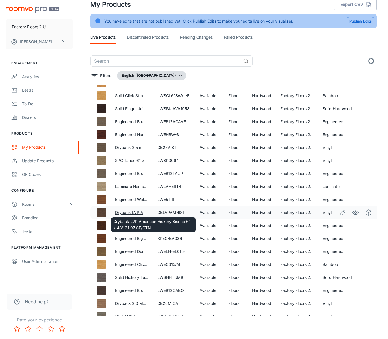
click at [128, 211] on link "Dryback LVP American Hickory Sienna 6" x 48" 31.97 SF/CTN" at bounding box center [173, 212] width 116 height 5
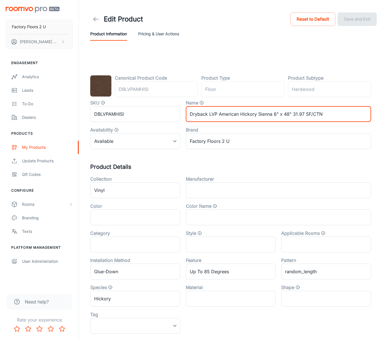
drag, startPoint x: 273, startPoint y: 114, endPoint x: 257, endPoint y: 116, distance: 15.6
click at [257, 116] on input "Dryback LVP American Hickory Sienna 6" x 48" 31.97 SF/CTN" at bounding box center [278, 114] width 185 height 16
type input "Dryback LVP American Hickory Molasses 6" x 48" 31.97 SF/CTN"
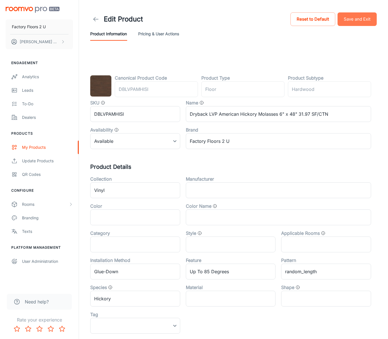
click at [281, 18] on button "Save and Exit" at bounding box center [357, 19] width 39 height 14
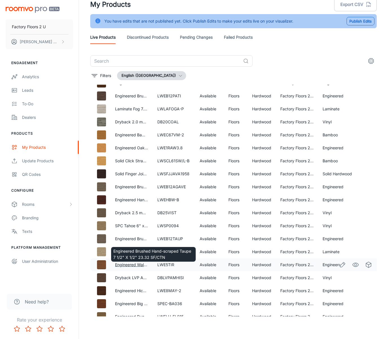
scroll to position [312, 0]
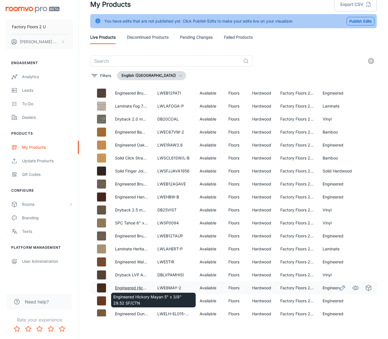
click at [132, 288] on link "Engineered Hickory Mayan 5" x 3/8" 29.52 SF/CTN" at bounding box center [163, 287] width 96 height 5
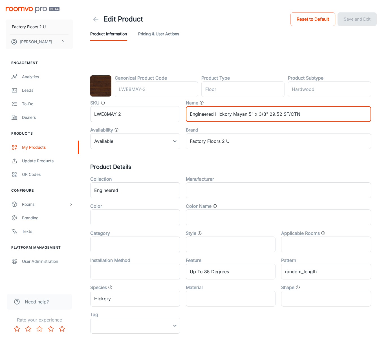
drag, startPoint x: 247, startPoint y: 115, endPoint x: 233, endPoint y: 115, distance: 13.6
click at [234, 116] on input "Engineered Hickory Mayan 5" x 3/8" 29.52 SF/CTN" at bounding box center [278, 114] width 185 height 16
type input "Engineered Hickory Ochrewood 5" x 3/8" 29.52 SF/CTN"
click at [281, 24] on button "Save and Exit" at bounding box center [357, 19] width 39 height 14
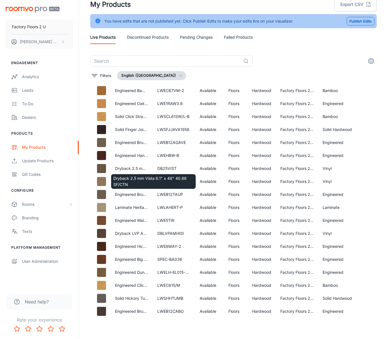
scroll to position [354, 0]
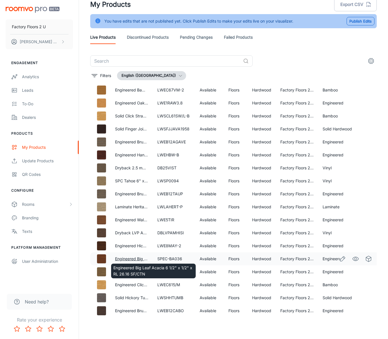
click at [129, 258] on link "Engineered Big Leaf Acacia 6 1/2" x 1/2" x RL 26.16 SF/CTN" at bounding box center [171, 258] width 112 height 5
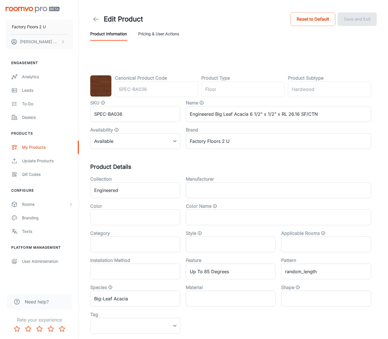
click at [98, 21] on icon at bounding box center [96, 19] width 7 height 7
click at [96, 21] on icon at bounding box center [96, 19] width 7 height 7
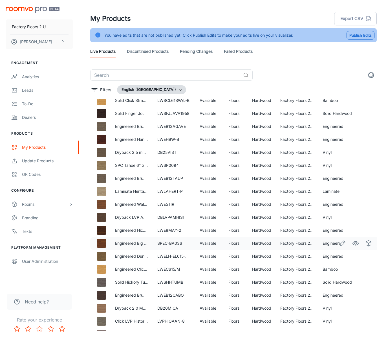
scroll to position [386, 0]
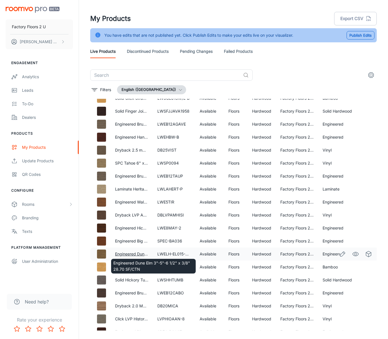
click at [137, 253] on link "Engineered Dune Elm 3"-5"-6 1/2" x 3/8" 28.70 SF/CTN" at bounding box center [167, 253] width 105 height 5
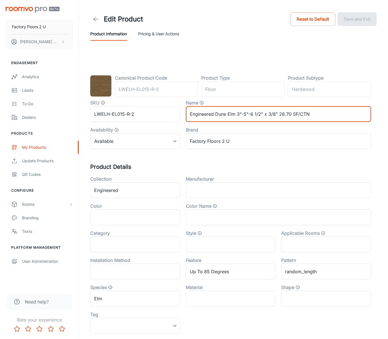
click at [235, 115] on input "Engineered Dune Elm 3"-5"-6 1/2" x 3/8" 28.70 SF/CTN" at bounding box center [278, 114] width 185 height 16
type input "Engineered Dune Egypt 3"-5"-6 1/2" x 3/8" 28.70 SF/CTN"
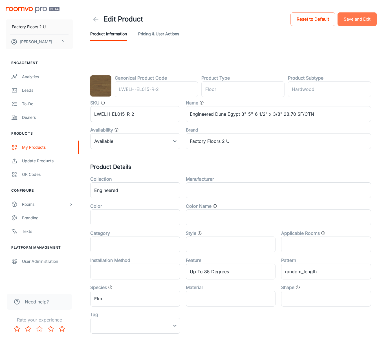
click at [281, 21] on button "Save and Exit" at bounding box center [357, 19] width 39 height 14
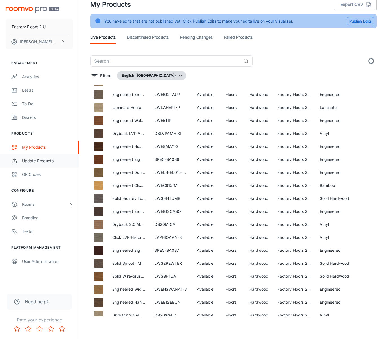
scroll to position [454, 3]
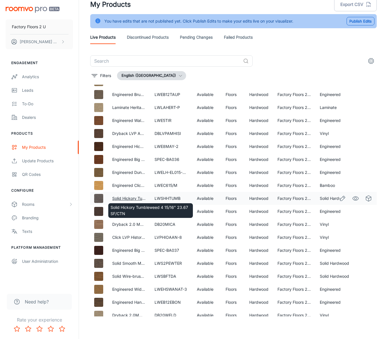
click at [118, 197] on link "Solid Hickory Tumbleweed 4 15/16" 23.67 SF/CTN" at bounding box center [158, 198] width 93 height 5
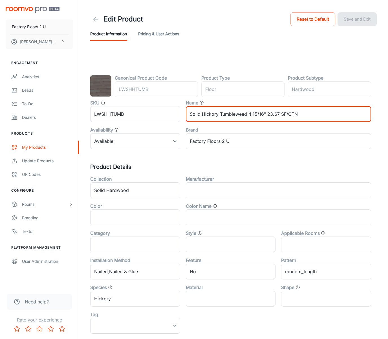
drag, startPoint x: 247, startPoint y: 116, endPoint x: 220, endPoint y: 117, distance: 26.3
click at [220, 116] on input "Solid Hickory Tumbleweed 4 15/16" 23.67 SF/CTN" at bounding box center [278, 114] width 185 height 16
type input "Solid Hickory Marshwood 4 15/16" 23.67 SF/CTN"
click at [281, 17] on button "Save and Exit" at bounding box center [357, 19] width 39 height 14
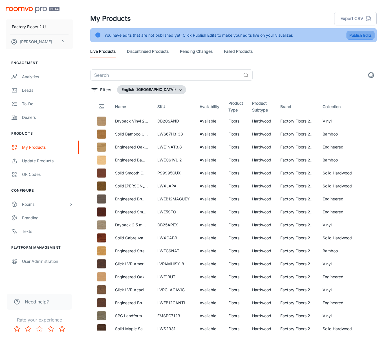
click at [281, 34] on button "Publish Edits" at bounding box center [361, 35] width 28 height 8
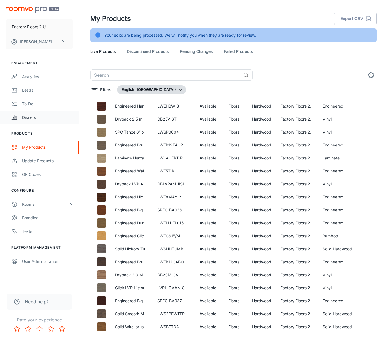
scroll to position [419, 0]
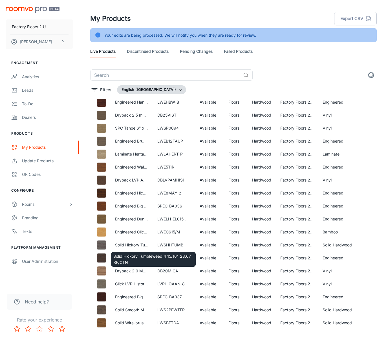
click at [135, 248] on div "Solid Hickory Tumbleweed 4 15/16" 23.67 SF/CTN" at bounding box center [154, 257] width 86 height 19
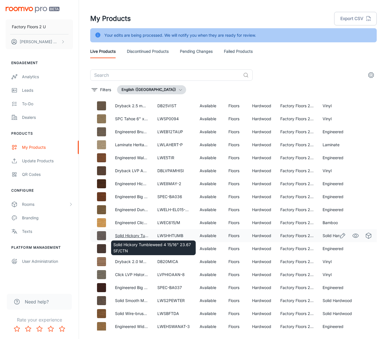
scroll to position [430, 0]
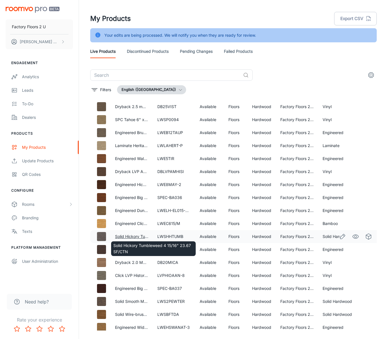
click at [127, 236] on link "Solid Hickory Tumbleweed 4 15/16" 23.67 SF/CTN" at bounding box center [161, 236] width 93 height 5
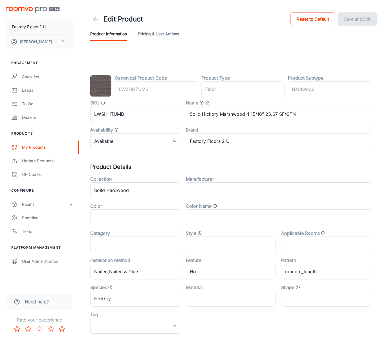
drag, startPoint x: 103, startPoint y: 23, endPoint x: 95, endPoint y: 21, distance: 8.6
click at [103, 23] on div "Edit Product" at bounding box center [116, 19] width 53 height 11
click at [95, 21] on icon at bounding box center [96, 19] width 7 height 7
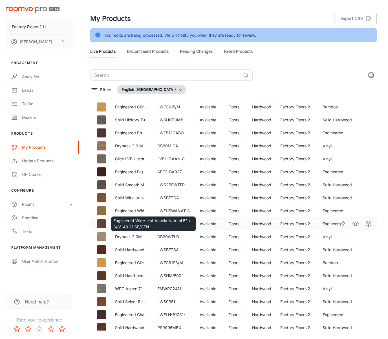
scroll to position [545, 0]
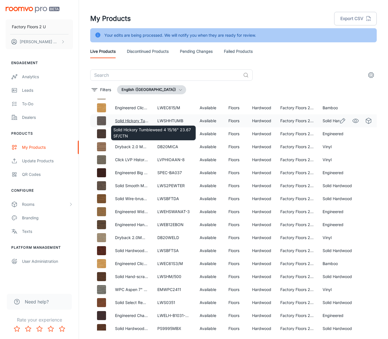
click at [139, 120] on link "Solid Hickory Tumbleweed 4 15/16" 23.67 SF/CTN" at bounding box center [161, 120] width 93 height 5
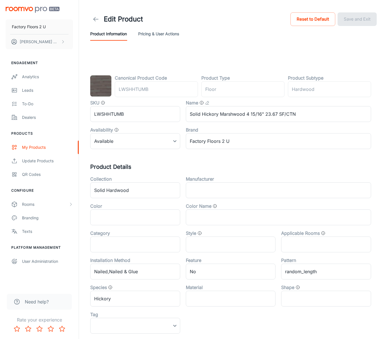
click at [89, 19] on header "Edit Product Reset to Default Save and Exit Product Information Pricing & User …" at bounding box center [234, 26] width 300 height 52
click at [95, 18] on icon at bounding box center [96, 19] width 7 height 7
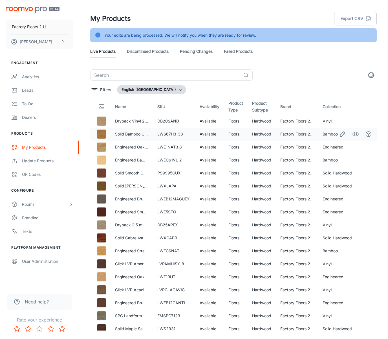
scroll to position [1, 0]
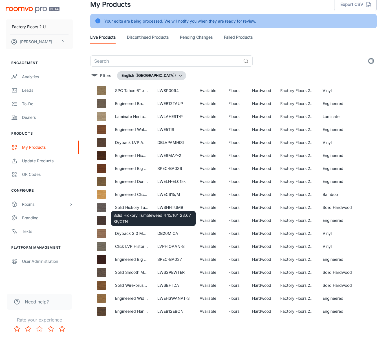
scroll to position [446, 0]
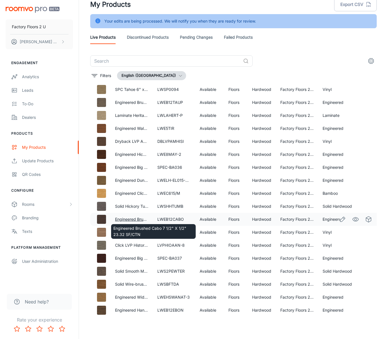
click at [132, 218] on link "Engineered Brushed Cabo 7 1/2" X 1/2" 23.32 SF/CTN" at bounding box center [165, 219] width 101 height 5
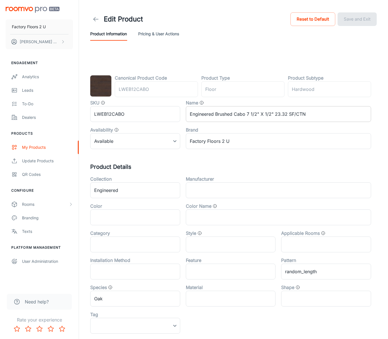
click at [242, 116] on input "Engineered Brushed Cabo 7 1/2" X 1/2" 23.32 SF/CTN" at bounding box center [278, 114] width 185 height 16
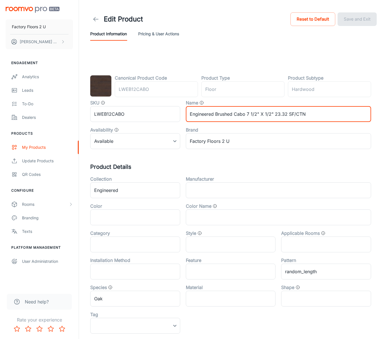
drag, startPoint x: 244, startPoint y: 116, endPoint x: 235, endPoint y: 116, distance: 9.3
click at [235, 116] on input "Engineered Brushed Cabo 7 1/2" X 1/2" 23.32 SF/CTN" at bounding box center [278, 114] width 185 height 16
type input "Engineered Brushed Rustic 7 1/2" X 1/2" 23.32 SF/CTN"
click at [281, 16] on button "Save and Exit" at bounding box center [357, 19] width 39 height 14
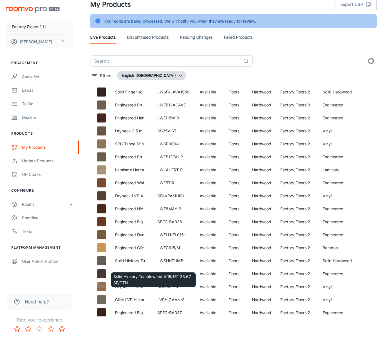
scroll to position [395, 0]
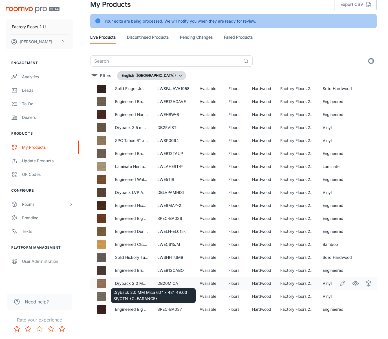
click at [124, 282] on link "Dryback 2.0 MM Mica 6.1" x 48" 49.03 SF/CTN *CLEARANCE*" at bounding box center [175, 283] width 120 height 5
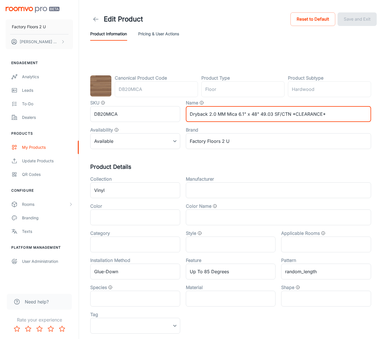
drag, startPoint x: 236, startPoint y: 114, endPoint x: 227, endPoint y: 115, distance: 9.0
click at [227, 115] on input "Dryback 2.0 MM Mica 6.1" x 48" 49.03 SF/CTN *CLEARANCE*" at bounding box center [278, 114] width 185 height 16
type input "Dryback 2.0 MM Pine 6.1" x 48" 49.03 SF/CTN *CLEARANCE*"
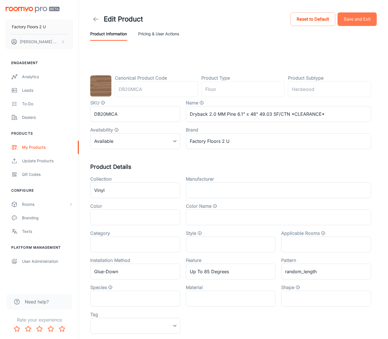
click at [281, 23] on button "Save and Exit" at bounding box center [357, 19] width 39 height 14
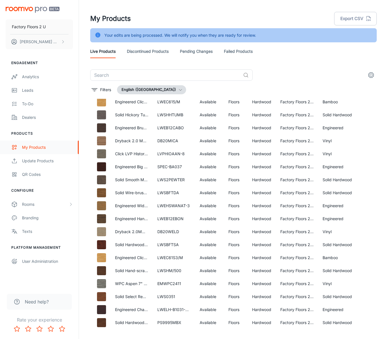
scroll to position [551, 0]
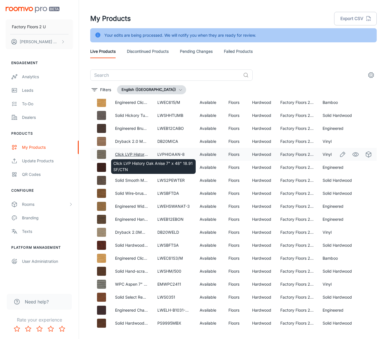
click at [125, 154] on link "Click LVP History Oak Anise 7" x 48" 18.91 SF/CTN" at bounding box center [162, 154] width 95 height 5
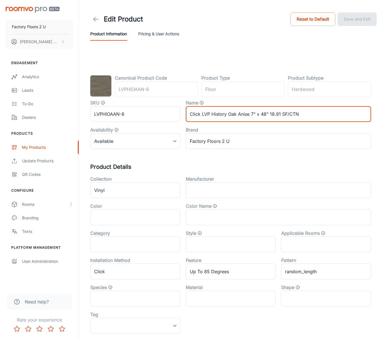
drag, startPoint x: 249, startPoint y: 116, endPoint x: 228, endPoint y: 114, distance: 21.3
click at [228, 114] on input "Click LVP History Oak Anise 7" x 48" 18.91 SF/CTN" at bounding box center [278, 114] width 185 height 16
type input "Click LVP History Sage 7" x 48" 18.91 SF/CTN"
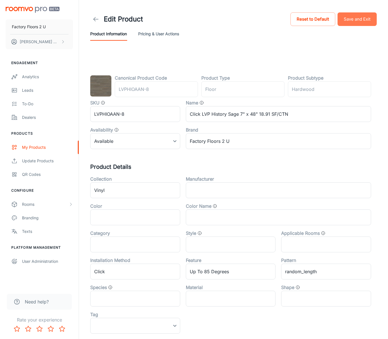
click at [281, 20] on button "Save and Exit" at bounding box center [357, 19] width 39 height 14
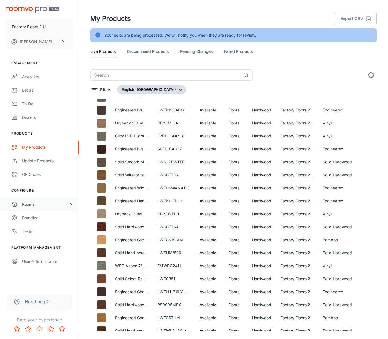
scroll to position [573, 0]
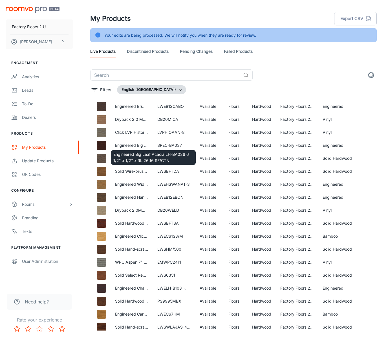
click at [134, 146] on div "Engineered Big Leaf Acacia LH-BA036 6 1/2" x 1/2" x RL 26.16 SF/CTN" at bounding box center [154, 155] width 86 height 19
click at [132, 145] on link "Engineered Big Leaf Acacia LH-BA036 6 1/2" x 1/2" x RL 26.16 SF/CTN" at bounding box center [181, 145] width 133 height 5
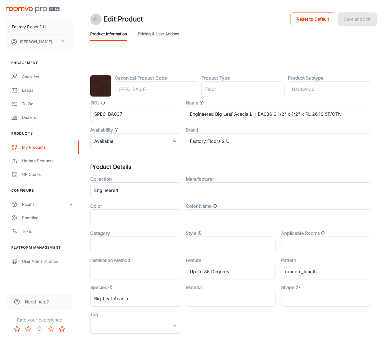
click at [93, 19] on icon at bounding box center [96, 19] width 7 height 7
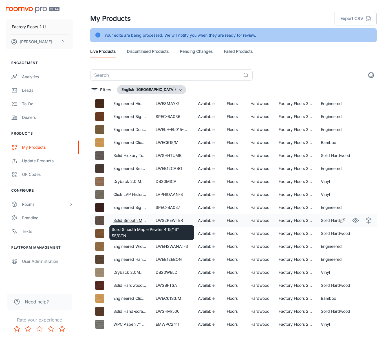
scroll to position [511, 2]
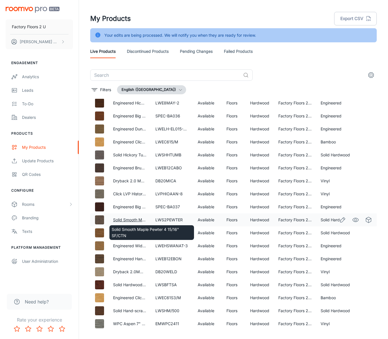
click at [139, 218] on link "Solid Smooth Maple Pewter 4 15/16" SF/CTN" at bounding box center [154, 219] width 83 height 5
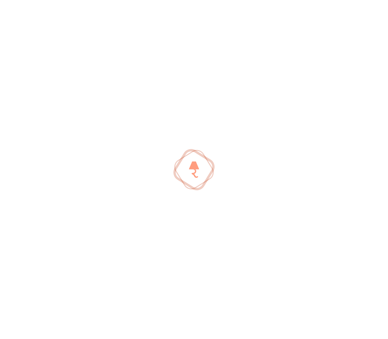
scroll to position [511, 0]
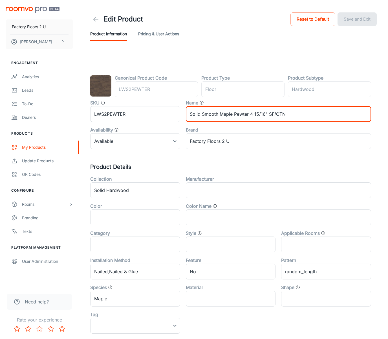
drag, startPoint x: 248, startPoint y: 115, endPoint x: 233, endPoint y: 116, distance: 14.7
click at [233, 116] on input "Solid Smooth Maple Pewter 4 15/16" SF/CTN" at bounding box center [278, 114] width 185 height 16
type input "Solid Smooth Maple Bark 4 15/16" SF/CTN"
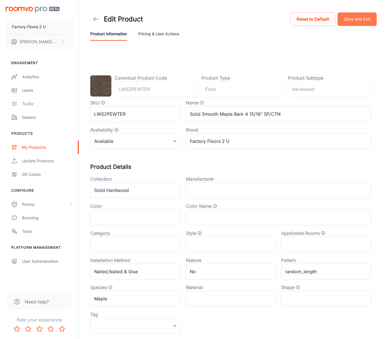
click at [281, 19] on button "Save and Exit" at bounding box center [357, 19] width 39 height 14
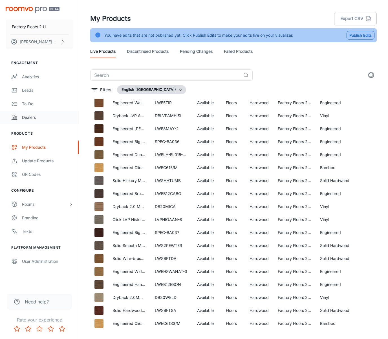
scroll to position [488, 3]
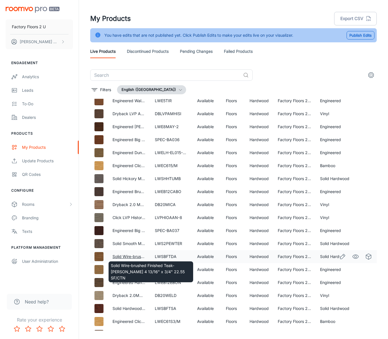
click at [135, 257] on link "Solid Wire-brushed Finished Teak- [PERSON_NAME] 4 13/16" x 3/4" 22.55 SF/CTN" at bounding box center [190, 256] width 154 height 5
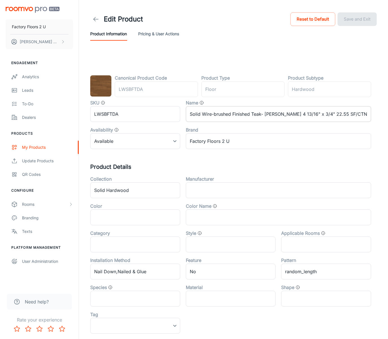
click at [273, 111] on input "Solid Wire-brushed Finished Teak- [PERSON_NAME] 4 13/16" x 3/4" 22.55 SF/CTN" at bounding box center [278, 114] width 185 height 16
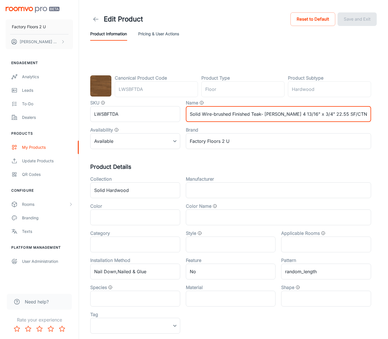
click at [277, 114] on input "Solid Wire-brushed Finished Teak- [PERSON_NAME] 4 13/16" x 3/4" 22.55 SF/CTN" at bounding box center [278, 114] width 185 height 16
type input "Solid Wire-brushed Finished Teak- Camel 4 13/16" x 3/4" 22.55 SF/CTN"
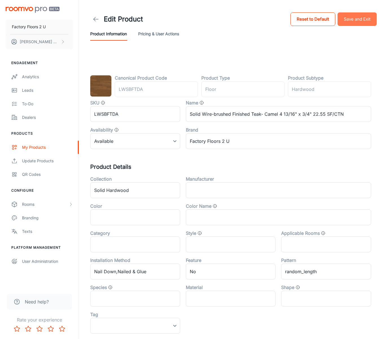
drag, startPoint x: 348, startPoint y: 19, endPoint x: 335, endPoint y: 23, distance: 13.1
click at [281, 19] on button "Save and Exit" at bounding box center [357, 19] width 39 height 14
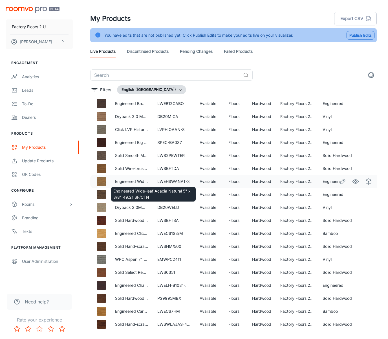
scroll to position [574, 0]
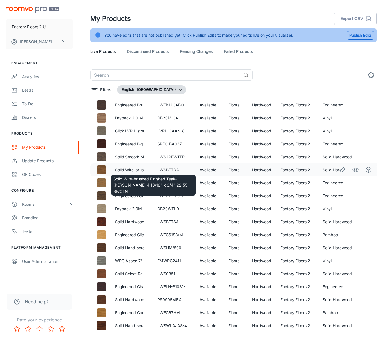
click at [135, 170] on link "Solid Wire-brushed Finished Teak- [PERSON_NAME] 4 13/16" x 3/4" 22.55 SF/CTN" at bounding box center [192, 169] width 154 height 5
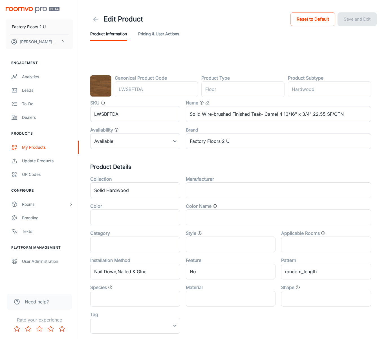
click at [98, 16] on icon at bounding box center [96, 19] width 7 height 7
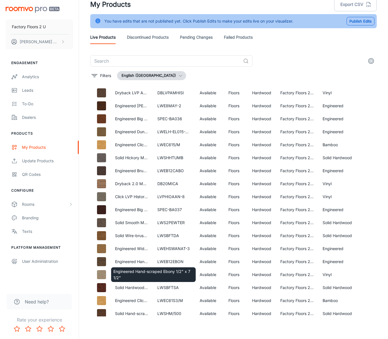
scroll to position [495, 0]
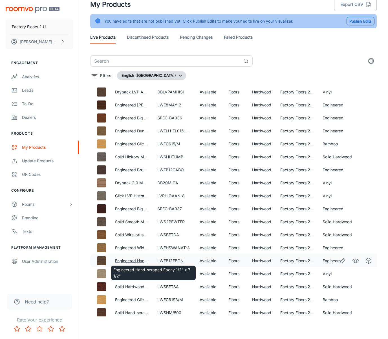
click at [132, 260] on link "Engineered Hand-scraped Ebony 1/2" x 7 1/2"" at bounding box center [158, 260] width 86 height 5
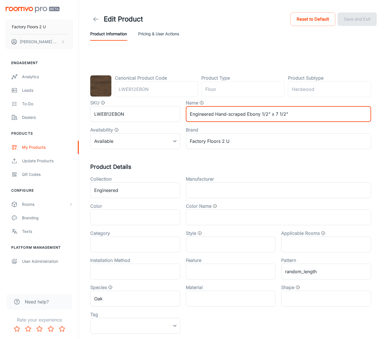
drag, startPoint x: 261, startPoint y: 115, endPoint x: 247, endPoint y: 116, distance: 13.4
click at [247, 117] on input "Engineered Hand-scraped Ebony 1/2" x 7 1/2"" at bounding box center [278, 114] width 185 height 16
type input "Engineered Hand-scraped Timber 1/2" x 7 1/2""
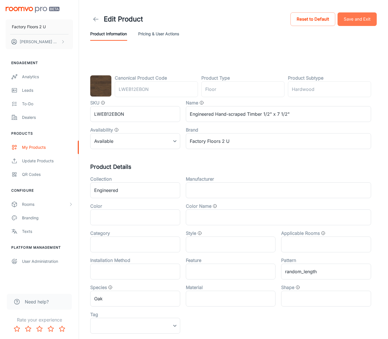
click at [281, 20] on button "Save and Exit" at bounding box center [357, 19] width 39 height 14
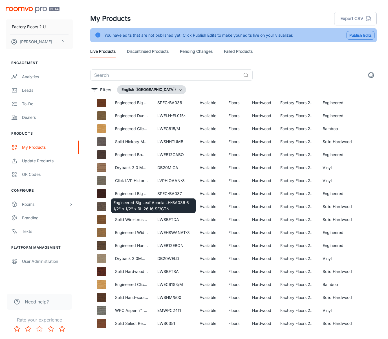
scroll to position [526, 0]
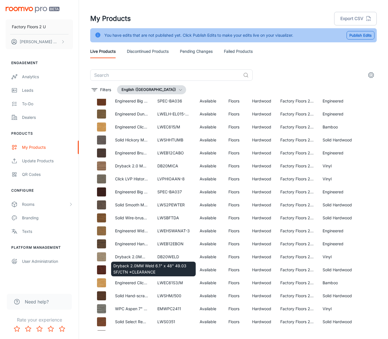
click at [136, 258] on div "Dryback 2.0MM Weld 6.1" x 48" 49.03 SF/CTN *CLEARANCE" at bounding box center [154, 267] width 86 height 19
click at [138, 257] on link "Dryback 2.0MM Weld 6.1" x 48" 49.03 SF/CTN *CLEARANCE" at bounding box center [173, 256] width 116 height 5
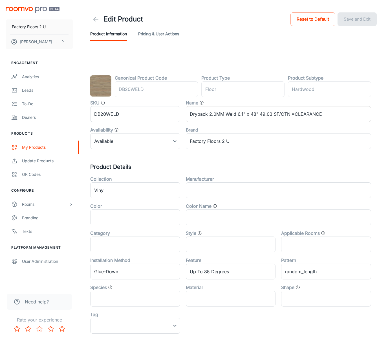
drag, startPoint x: 236, startPoint y: 113, endPoint x: 241, endPoint y: 113, distance: 4.8
click at [238, 113] on input "Dryback 2.0MM Weld 6.1" x 48" 49.03 SF/CTN *CLEARANCE" at bounding box center [278, 114] width 185 height 16
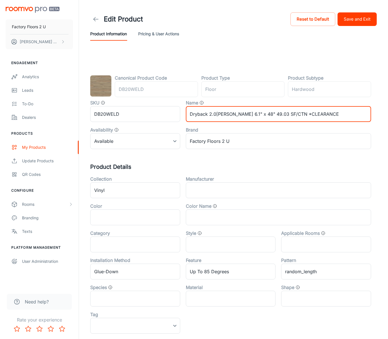
type input "Dryback 2.0MM Woody 6.1" x 48" 49.03 SF/CTN *CLEARANCE"
click at [281, 23] on button "Save and Exit" at bounding box center [357, 19] width 39 height 14
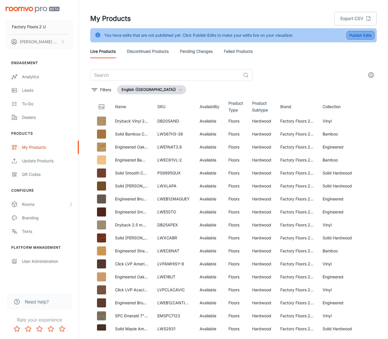
drag, startPoint x: 357, startPoint y: 36, endPoint x: 351, endPoint y: 46, distance: 11.4
click at [281, 36] on button "Publish Edits" at bounding box center [361, 35] width 28 height 8
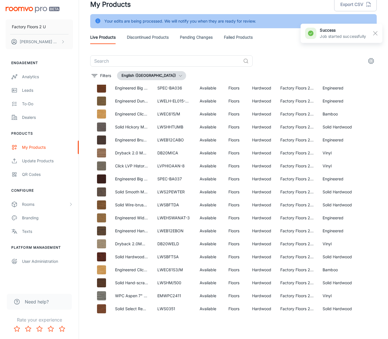
scroll to position [524, 0]
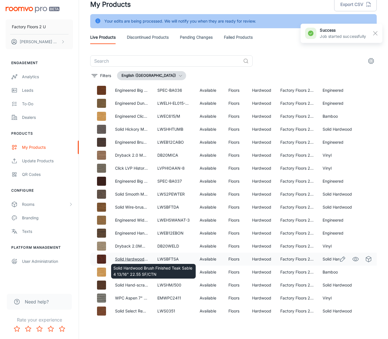
click at [134, 258] on link "Solid Hardwood Brush Finished Teak Sable 4 13/16" 22.55 SF/CTN" at bounding box center [176, 259] width 123 height 5
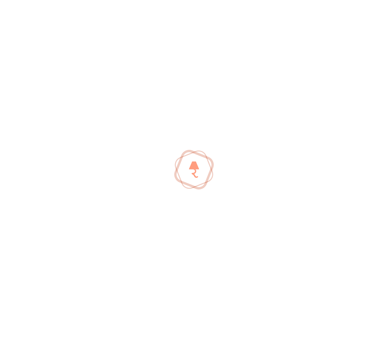
scroll to position [521, 0]
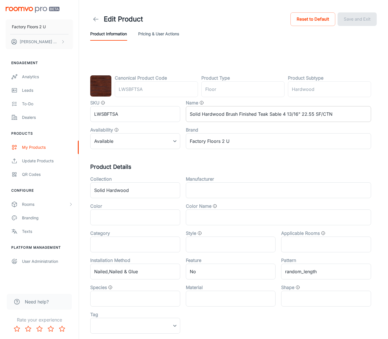
click at [281, 114] on input "Solid Hardwood Brush Finished Teak Sable 4 13/16" 22.55 SF/CTN" at bounding box center [278, 114] width 185 height 16
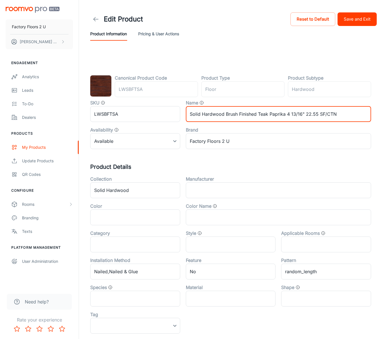
type input "Solid Hardwood Brush Finished Teak Paprika 4 13/16" 22.55 SF/CTN"
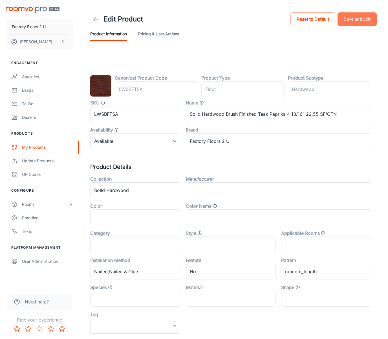
click at [281, 20] on button "Save and Exit" at bounding box center [357, 19] width 39 height 14
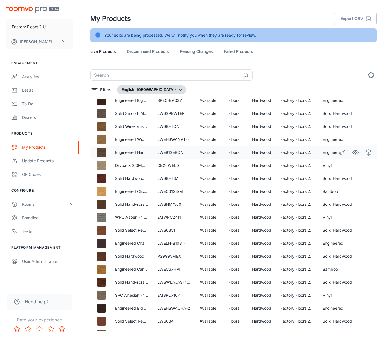
scroll to position [617, 0]
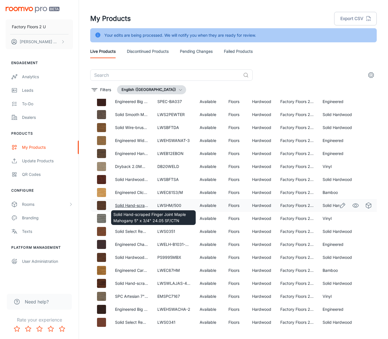
click at [132, 205] on link "Solid Hand-scraped Finger Joint Maple Mahogany 5" x 3/4" 24.05 SF/CTN" at bounding box center [185, 205] width 140 height 5
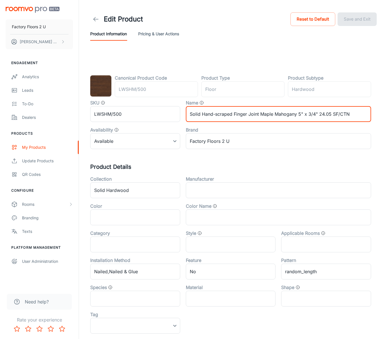
drag, startPoint x: 288, startPoint y: 115, endPoint x: 291, endPoint y: 115, distance: 3.4
click at [281, 115] on input "Solid Hand-scraped Finger Joint Maple Mahogany 5" x 3/4" 24.05 SF/CTN" at bounding box center [278, 114] width 185 height 16
drag, startPoint x: 296, startPoint y: 116, endPoint x: 302, endPoint y: 115, distance: 5.8
click at [281, 115] on input "Solid Hand-scraped Finger Joint Maple Mahogany 5" x 3/4" 24.05 SF/CTN" at bounding box center [278, 114] width 185 height 16
type input "Solid Hand-scraped Finger Joint Maple Bronze 5" x 3/4" 24.05 SF/CTN"
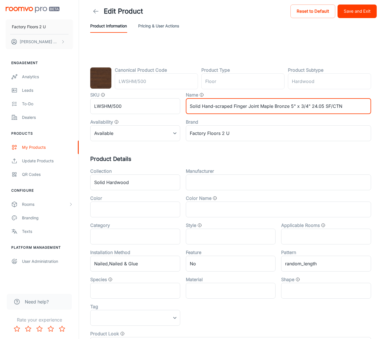
scroll to position [7, 0]
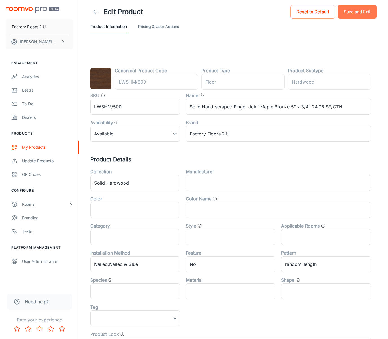
click at [281, 15] on button "Save and Exit" at bounding box center [357, 12] width 39 height 14
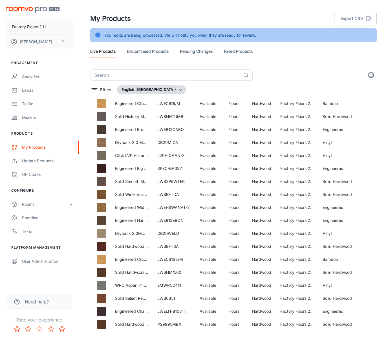
scroll to position [554, 0]
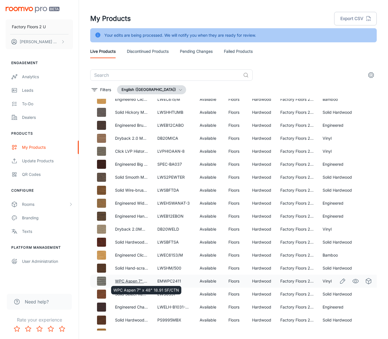
click at [129, 281] on link "WPC Aspen 7" x 48" 18.91 SF/CTN" at bounding box center [148, 281] width 66 height 5
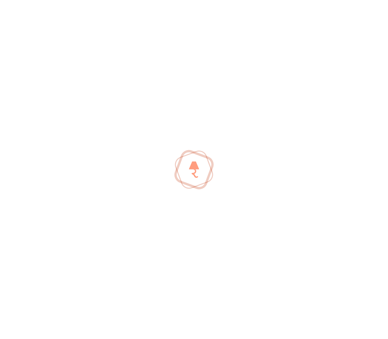
scroll to position [554, 0]
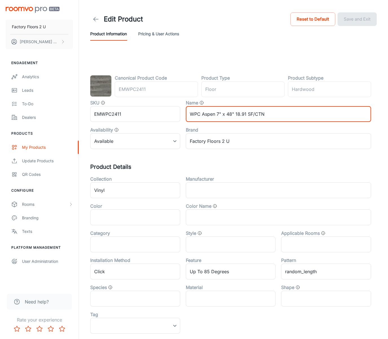
drag, startPoint x: 216, startPoint y: 115, endPoint x: 202, endPoint y: 117, distance: 14.8
click at [202, 117] on input "WPC Aspen 7" x 48" 18.91 SF/CTN" at bounding box center [278, 114] width 185 height 16
type input "WPC Stone 7" x 48" 18.91 SF/CTN"
click at [281, 16] on button "Save and Exit" at bounding box center [357, 19] width 39 height 14
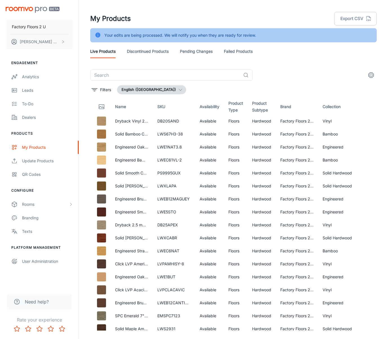
scroll to position [0, 0]
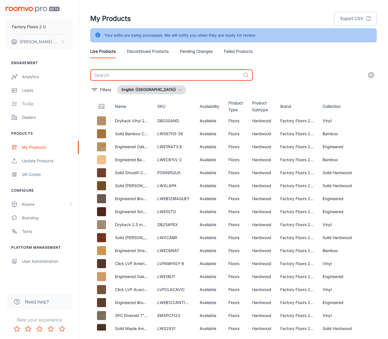
click at [137, 76] on input "text" at bounding box center [165, 74] width 151 height 11
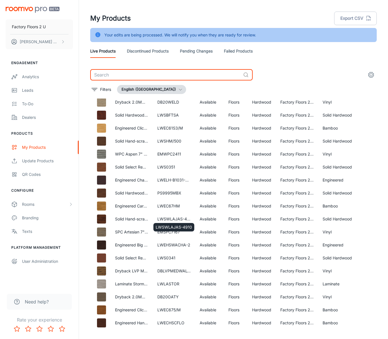
scroll to position [682, 0]
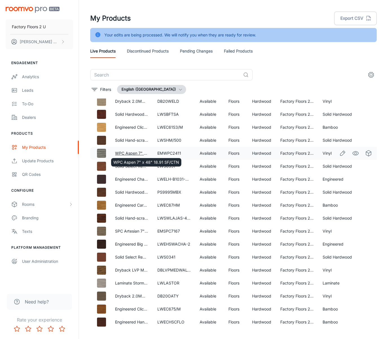
click at [135, 152] on link "WPC Aspen 7" x 48" 18.91 SF/CTN" at bounding box center [148, 153] width 66 height 5
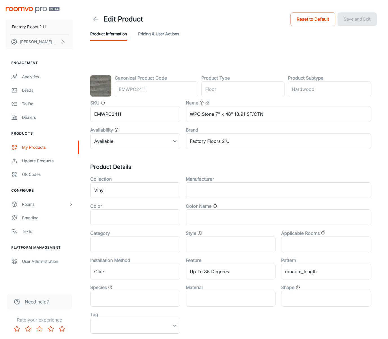
click at [95, 20] on polyline at bounding box center [95, 19] width 2 height 4
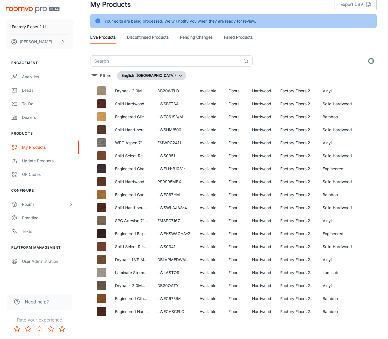
scroll to position [678, 0]
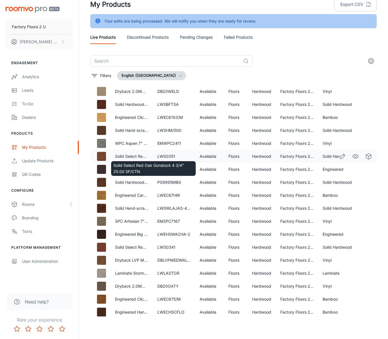
click at [131, 155] on td "Solid Select Red Oak Gunstock 4 3/4" 25.00 SF/CTN" at bounding box center [132, 156] width 42 height 13
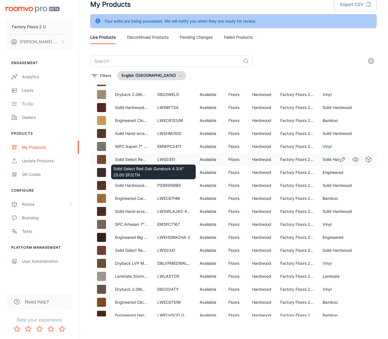
scroll to position [674, 0]
click at [132, 160] on body "Factory Floors 2 U L.W Mountain Graphics Team Engagement Analytics Leads To-do …" at bounding box center [194, 155] width 388 height 339
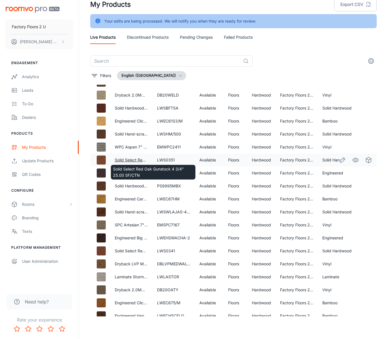
scroll to position [673, 0]
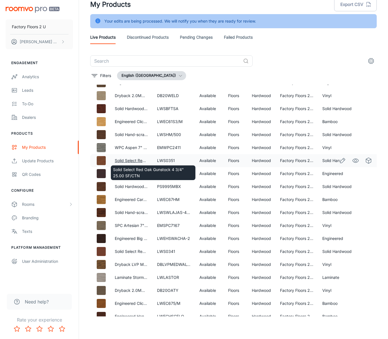
click at [133, 160] on p "Solid Select Red Oak Gunstock 4 3/4" 25.00 SF/CTN" at bounding box center [131, 160] width 33 height 6
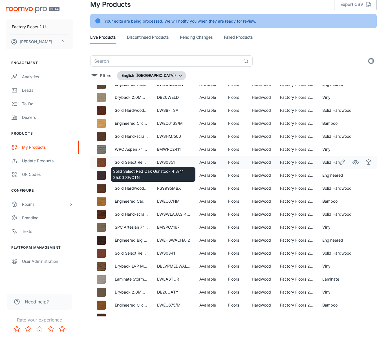
click at [133, 162] on link "Solid Select Red Oak Gunstock 4 3/4" 25.00 SF/CTN" at bounding box center [164, 162] width 99 height 5
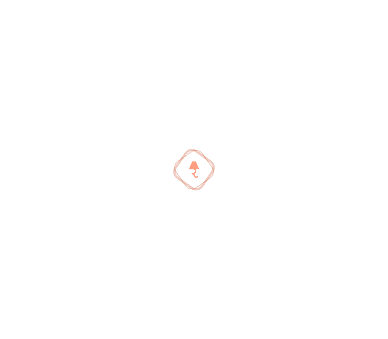
scroll to position [669, 0]
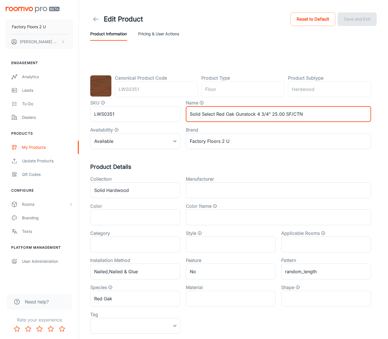
click at [251, 116] on input "Solid Select Red Oak Gunstock 4 3/4" 25.00 SF/CTN" at bounding box center [278, 114] width 185 height 16
click at [255, 116] on input "Solid Select Red Oak Gunstock 4 3/4" 25.00 SF/CTN" at bounding box center [278, 114] width 185 height 16
click at [255, 112] on input "Solid Select Red Oak Gunstock 4 3/4" 25.00 SF/CTN" at bounding box center [278, 114] width 185 height 16
type input "Solid Select Red Oak Ginger 4 3/4" 25.00 SF/CTN"
click at [281, 17] on button "Save and Exit" at bounding box center [357, 19] width 39 height 14
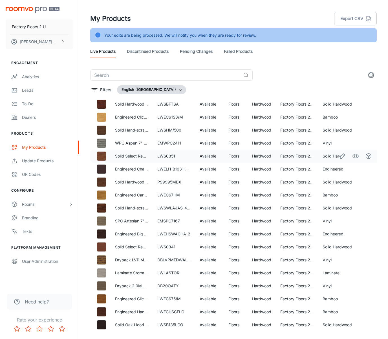
scroll to position [692, 0]
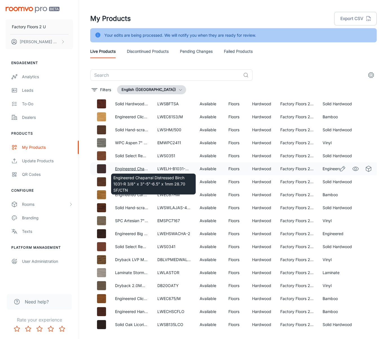
click at [131, 168] on link "Engineered Chaparral Distressed Birch 1031-R 3/8" x 3"-5"-6.5" x 1mm 28.70 SF/C…" at bounding box center [195, 168] width 160 height 5
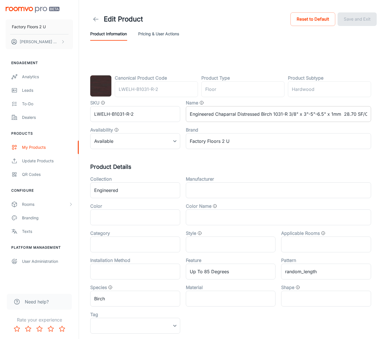
drag, startPoint x: 236, startPoint y: 115, endPoint x: 240, endPoint y: 115, distance: 3.1
click at [236, 115] on input "Engineered Chaparral Distressed Birch 1031-R 3/8" x 3"-5"-6.5" x 1mm 28.70 SF/C…" at bounding box center [278, 114] width 185 height 16
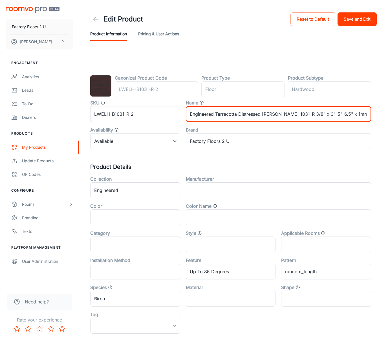
type input "Engineered Terracotta Distressed Birch 1031-R 3/8" x 3"-5"-6.5" x 1mm 28.70 SF/…"
click at [281, 18] on button "Save and Exit" at bounding box center [357, 19] width 39 height 14
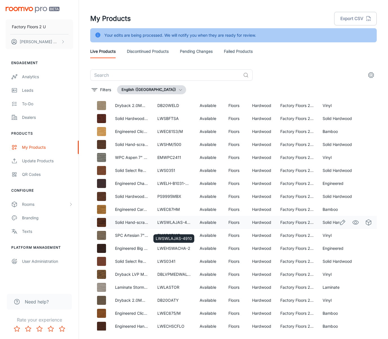
scroll to position [679, 0]
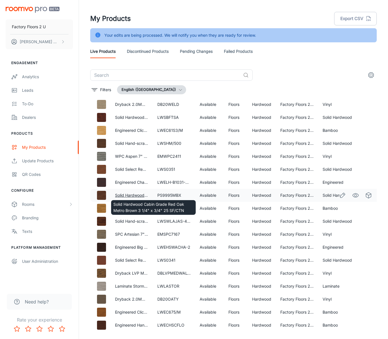
click at [130, 194] on link "Solid Hardwood Cabin Grade Red Oak Metro Brown 3 1/4" x 3/4" 25 SF/CTN" at bounding box center [186, 195] width 143 height 5
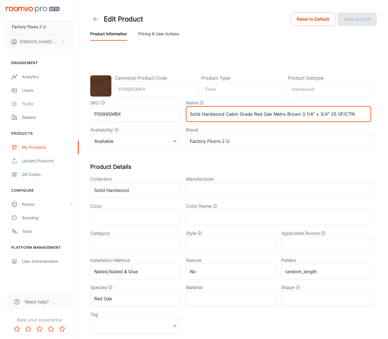
drag, startPoint x: 301, startPoint y: 115, endPoint x: 273, endPoint y: 115, distance: 28.5
click at [273, 115] on input "Solid Hardwood Cabin Grade Red Oak Metro Brown 3 1/4" x 3/4" 25 SF/CTN" at bounding box center [278, 114] width 185 height 16
type input "Solid Hardwood Cabin Grade Red Oak Firewood 3 1/4" x 3/4" 25 SF/CTN"
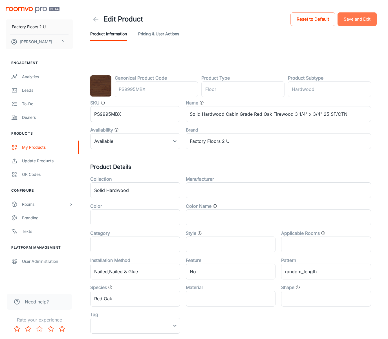
click at [281, 15] on button "Save and Exit" at bounding box center [357, 19] width 39 height 14
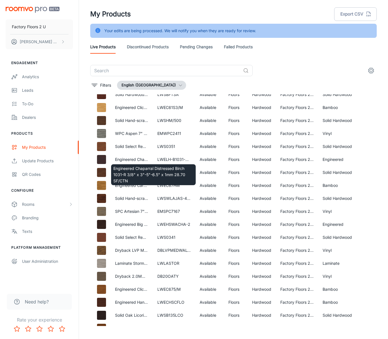
scroll to position [6, 0]
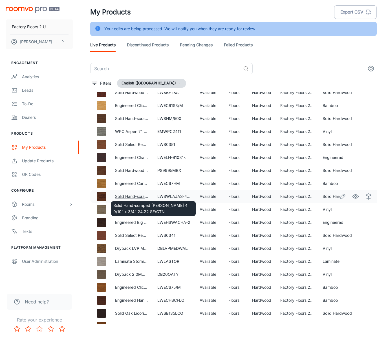
click at [134, 196] on link "Solid Hand-scraped [PERSON_NAME] 4 9/10" x 3/4" 24.22 SF/CTN" at bounding box center [178, 196] width 127 height 5
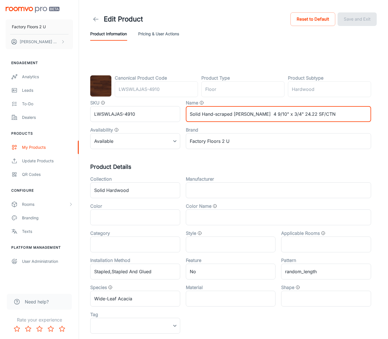
drag, startPoint x: 252, startPoint y: 114, endPoint x: 235, endPoint y: 112, distance: 17.0
click at [235, 113] on input "Solid Hand-scraped [PERSON_NAME] 4 9/10" x 3/4" 24.22 SF/CTN" at bounding box center [278, 114] width 185 height 16
type input "Solid Hand-scraped Henna 4 9/10" x 3/4" 24.22 SF/CTN"
click at [281, 22] on button "Save and Exit" at bounding box center [357, 19] width 39 height 14
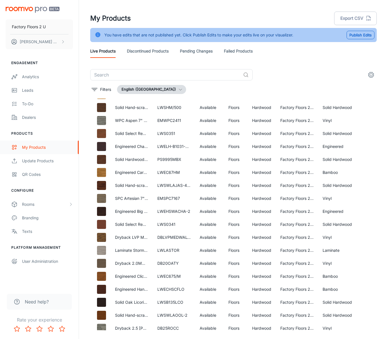
scroll to position [717, 0]
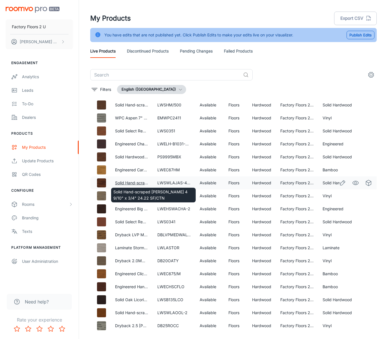
click at [133, 183] on link "Solid Hand-scraped [PERSON_NAME] 4 9/10" x 3/4" 24.22 SF/CTN" at bounding box center [178, 182] width 127 height 5
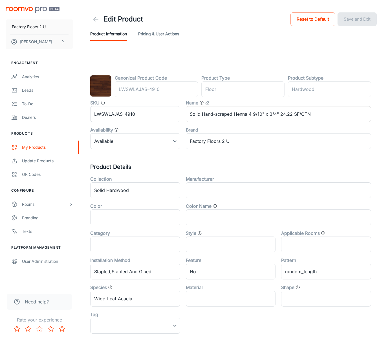
drag, startPoint x: 247, startPoint y: 115, endPoint x: 251, endPoint y: 115, distance: 3.7
click at [248, 115] on input "Solid Hand-scraped Henna 4 9/10" x 3/4" 24.22 SF/CTN" at bounding box center [278, 114] width 185 height 16
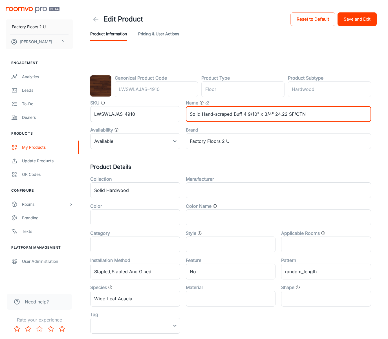
type input "Solid Hand-scraped Buff 4 9/10" x 3/4" 24.22 SF/CTN"
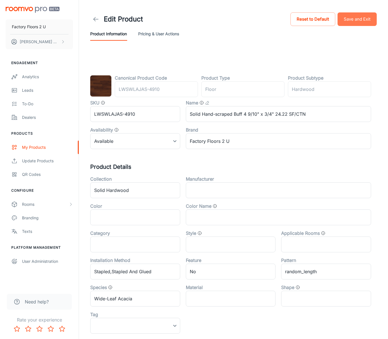
click at [281, 17] on button "Save and Exit" at bounding box center [357, 19] width 39 height 14
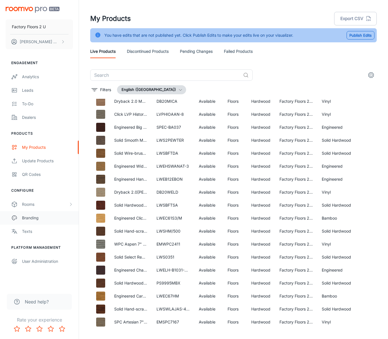
scroll to position [647, 1]
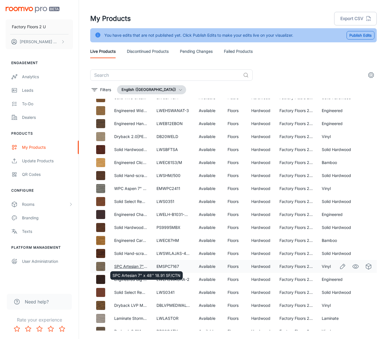
click at [135, 266] on link "SPC Artesian 7" x 48'' 18.91 SF/CTN" at bounding box center [148, 266] width 68 height 5
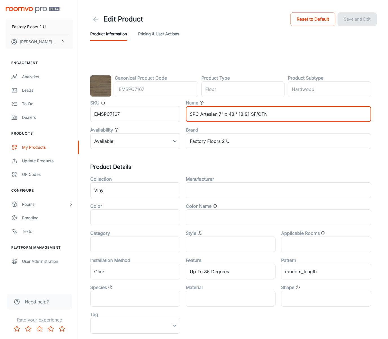
drag, startPoint x: 218, startPoint y: 116, endPoint x: 201, endPoint y: 117, distance: 17.0
click at [201, 117] on input "SPC Artesian 7" x 48'' 18.91 SF/CTN" at bounding box center [278, 114] width 185 height 16
type input "SPC Beige 7" x 48'' 18.91 SF/CTN"
click at [281, 16] on button "Save and Exit" at bounding box center [357, 19] width 39 height 14
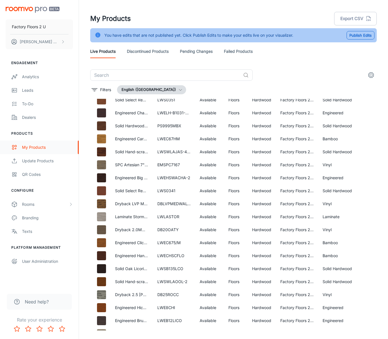
scroll to position [745, 0]
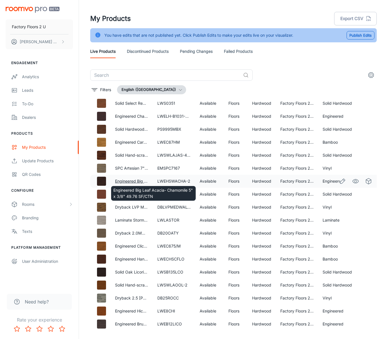
click at [133, 180] on link "Engineered Big Leaf Acacia- Chamomile 5" x 3/8" 49.76 SF/CTN" at bounding box center [175, 181] width 120 height 5
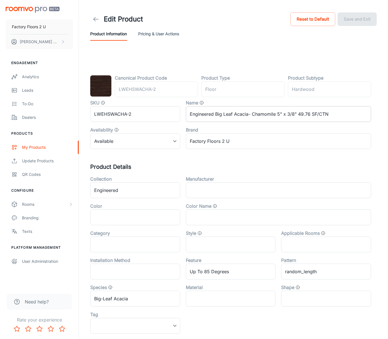
drag, startPoint x: 259, startPoint y: 115, endPoint x: 265, endPoint y: 116, distance: 5.9
click at [259, 115] on input "Engineered Big Leaf Acacia- Chamomile 5" x 3/8" 49.76 SF/CTN" at bounding box center [278, 114] width 185 height 16
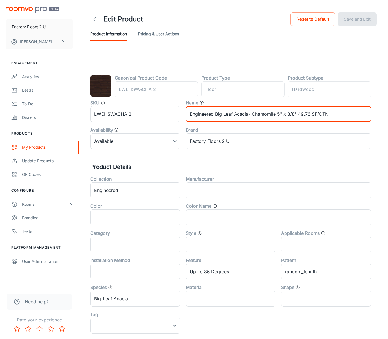
drag, startPoint x: 276, startPoint y: 115, endPoint x: 253, endPoint y: 115, distance: 23.4
click at [253, 116] on input "Engineered Big Leaf Acacia- Chamomile 5" x 3/8" 49.76 SF/CTN" at bounding box center [278, 114] width 185 height 16
type input "Engineered Big Leaf Acacia- Bistre 5" x 3/8" 49.76 SF/CTN"
click at [281, 17] on button "Save and Exit" at bounding box center [357, 19] width 39 height 14
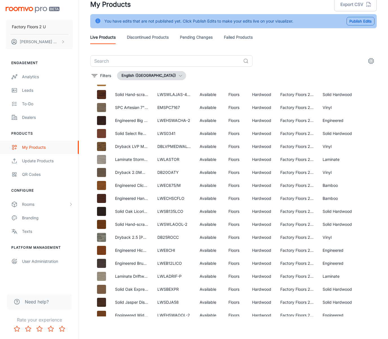
scroll to position [793, 0]
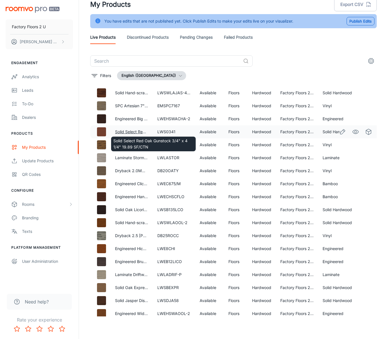
click at [134, 130] on link "Solid Select Red Oak Gunstock 3/4" x 4 1/4" 19.89 SF/CTN" at bounding box center [170, 131] width 110 height 5
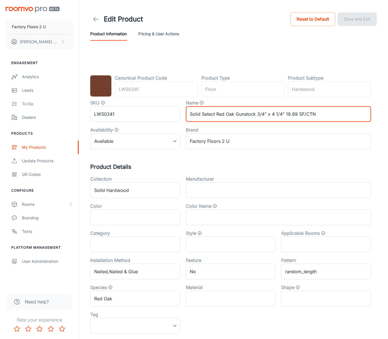
drag, startPoint x: 255, startPoint y: 113, endPoint x: 235, endPoint y: 115, distance: 19.8
click at [235, 115] on input "Solid Select Red Oak Gunstock 3/4" x 4 1/4" 19.89 SF/CTN" at bounding box center [278, 114] width 185 height 16
type input "Solid Select Red Oak Brick 3/4" x 4 1/4" 19.89 SF/CTN"
click at [281, 25] on button "Save and Exit" at bounding box center [357, 19] width 39 height 14
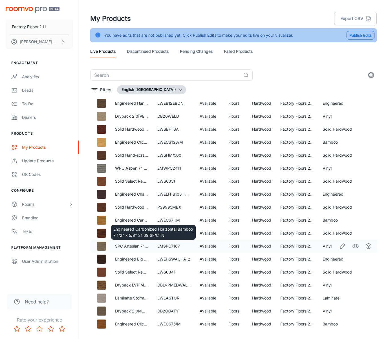
scroll to position [14, 0]
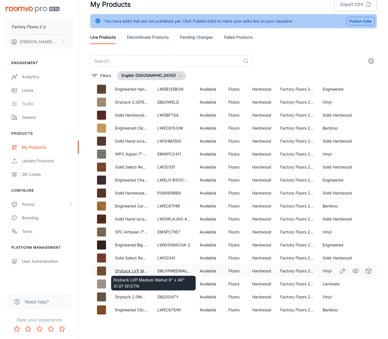
click at [138, 271] on link "Dryback LVP Medium Walnut 6" x 48" 31.97 SF/CTN" at bounding box center [164, 270] width 98 height 5
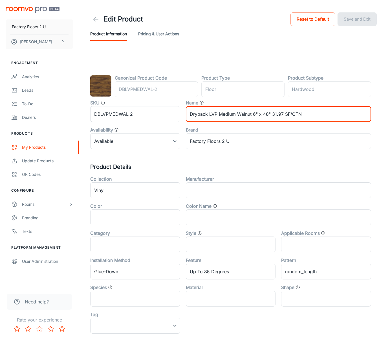
drag, startPoint x: 251, startPoint y: 116, endPoint x: 227, endPoint y: 115, distance: 24.3
click at [239, 116] on input "Dryback LVP Medium Walnut 6" x 48" 31.97 SF/CTN" at bounding box center [278, 114] width 185 height 16
type input "Dryback LVP Medium Goldenleaf 6" x 48" 31.97 SF/CTN"
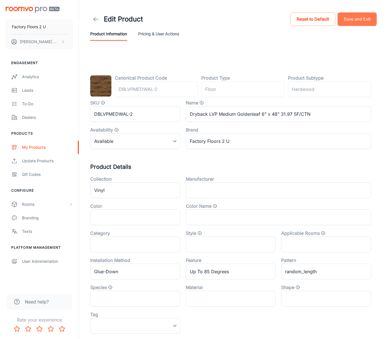
click at [281, 23] on button "Save and Exit" at bounding box center [357, 19] width 39 height 14
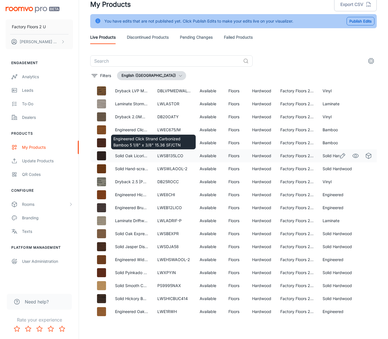
scroll to position [12, 0]
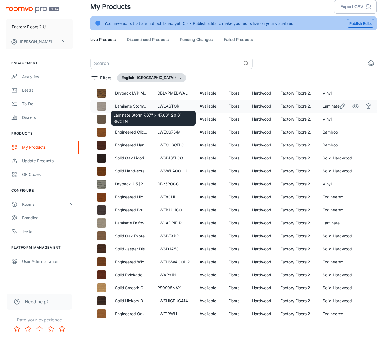
click at [131, 104] on link "Laminate Storm 7.67" x 47.83" 20.61 SF/CTN" at bounding box center [157, 106] width 84 height 5
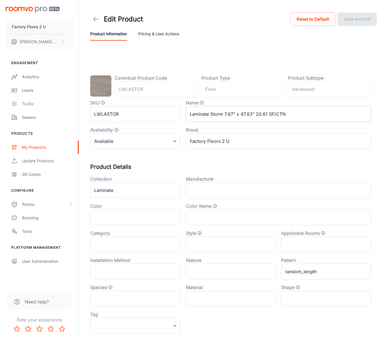
click at [221, 115] on input "Laminate Storm 7.67" x 47.83" 20.61 SF/CTN" at bounding box center [278, 114] width 185 height 16
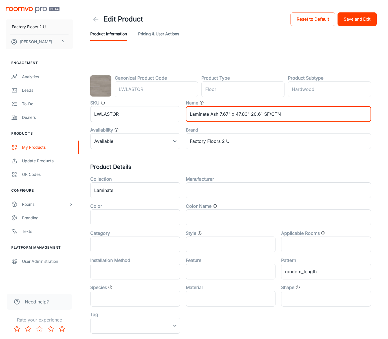
type input "Laminate Ash 7.67" x 47.83" 20.61 SF/CTN"
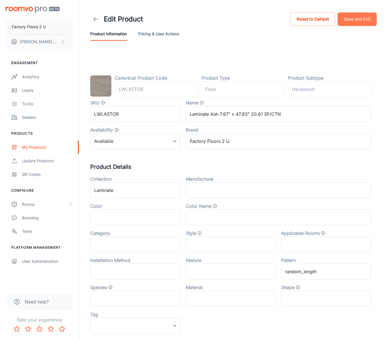
click at [281, 16] on button "Save and Exit" at bounding box center [357, 19] width 39 height 14
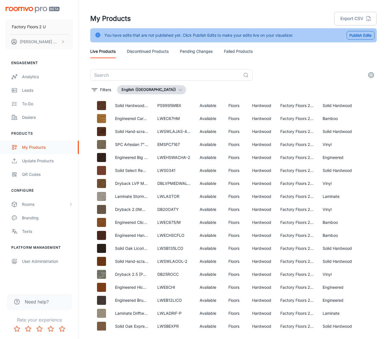
scroll to position [765, 0]
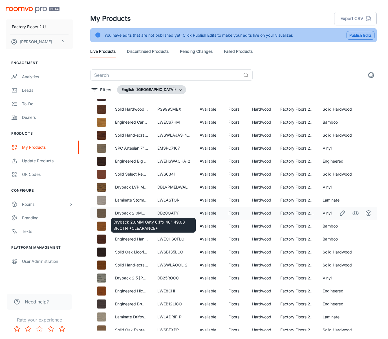
click at [131, 211] on link "Dryback 2.0MM Oaty 6.1"x 48" 49.03 SF/CTN *CLEARANCE*" at bounding box center [173, 213] width 117 height 5
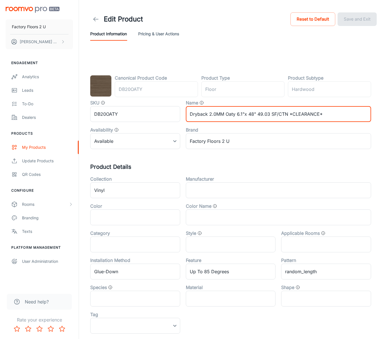
drag, startPoint x: 234, startPoint y: 115, endPoint x: 226, endPoint y: 116, distance: 7.7
click at [226, 116] on input "Dryback 2.0MM Oaty 6.1"x 48" 49.03 SF/CTN *CLEARANCE*" at bounding box center [278, 114] width 185 height 16
type input "Dryback 2.0MM Chocolate 6.1"x 48" 49.03 SF/CTN *CLEARANCE*"
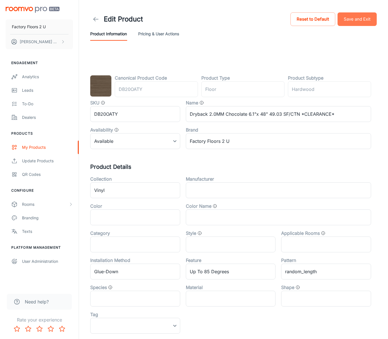
click at [281, 24] on button "Save and Exit" at bounding box center [357, 19] width 39 height 14
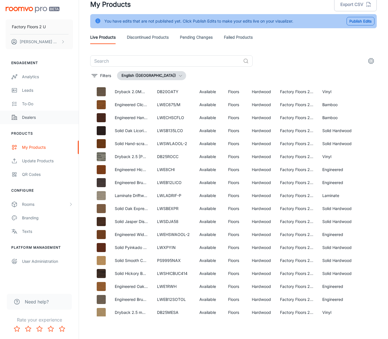
scroll to position [869, 0]
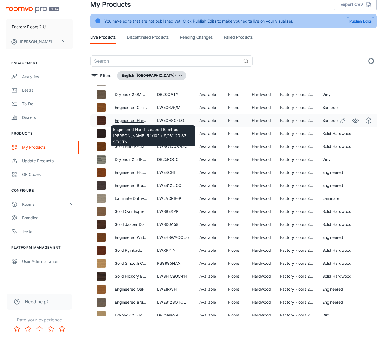
click at [138, 120] on link "Engineered Hand-scraped Bamboo Florence 5 1/10" x 9/16" 20.83 SF/CTN" at bounding box center [192, 120] width 155 height 5
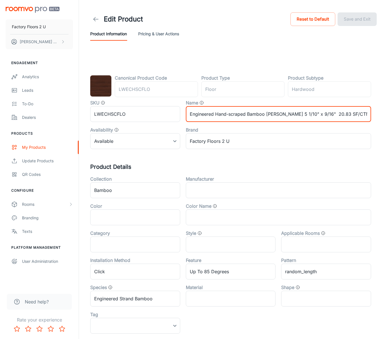
drag, startPoint x: 287, startPoint y: 115, endPoint x: 283, endPoint y: 115, distance: 4.0
click at [281, 115] on input "Engineered Hand-scraped Bamboo Florence 5 1/10" x 9/16" 20.83 SF/CTN" at bounding box center [278, 114] width 185 height 16
drag, startPoint x: 283, startPoint y: 115, endPoint x: 296, endPoint y: 119, distance: 13.7
click at [281, 116] on input "Engineered Hand-scraped Bamboo Florence 5 1/10" x 9/16" 20.83 SF/CTN" at bounding box center [278, 114] width 185 height 16
click at [281, 115] on input "Engineered Hand-scraped Bamboo Florence 5 1/10" x 9/16" 20.83 SF/CTN" at bounding box center [278, 114] width 185 height 16
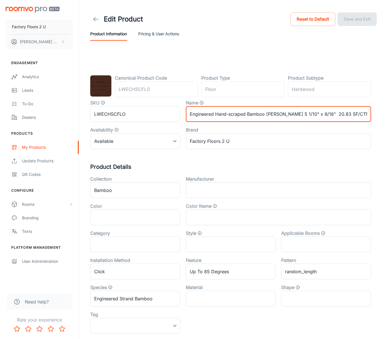
drag, startPoint x: 278, startPoint y: 115, endPoint x: 281, endPoint y: 115, distance: 2.9
click at [279, 115] on input "Engineered Hand-scraped Bamboo Florence 5 1/10" x 9/16" 20.83 SF/CTN" at bounding box center [278, 114] width 185 height 16
drag, startPoint x: 285, startPoint y: 114, endPoint x: 288, endPoint y: 114, distance: 3.1
click at [281, 114] on input "Engineered Hand-scraped Bamboo Florence 5 1/10" x 9/16" 20.83 SF/CTN" at bounding box center [278, 114] width 185 height 16
type input "Engineered Hand-scraped Bamboo Titan 5 1/10" x 9/16" 20.83 SF/CTN"
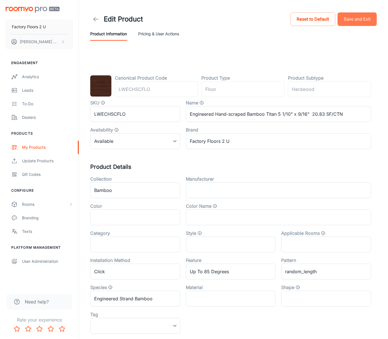
click at [281, 18] on button "Save and Exit" at bounding box center [357, 19] width 39 height 14
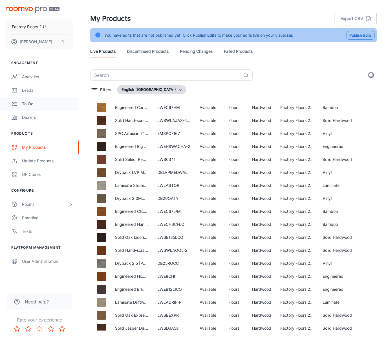
scroll to position [780, 0]
click at [152, 51] on link "Discontinued Products" at bounding box center [148, 52] width 42 height 14
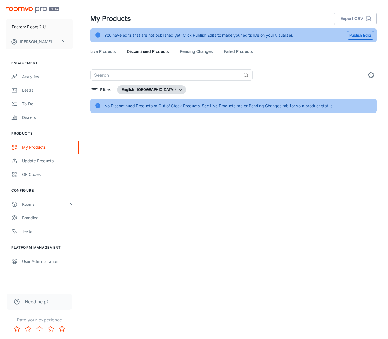
click at [95, 51] on link "Live Products" at bounding box center [102, 52] width 25 height 14
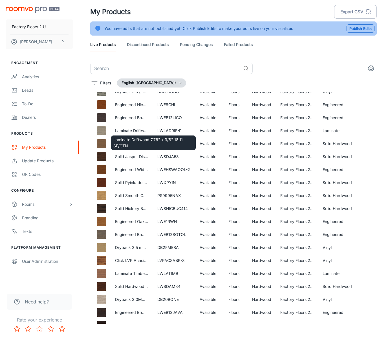
scroll to position [945, 1]
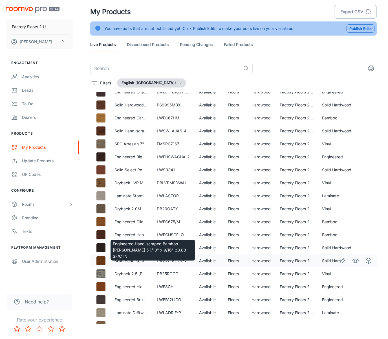
scroll to position [14, 0]
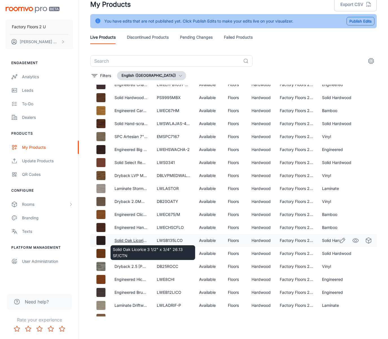
click at [141, 239] on link "Solid Oak Licorice 3 1/2" x 3/4" 26.13 SF/CTN" at bounding box center [158, 240] width 86 height 5
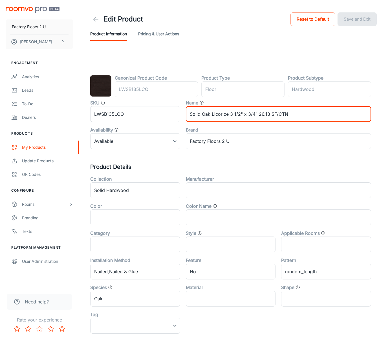
drag, startPoint x: 228, startPoint y: 116, endPoint x: 211, endPoint y: 116, distance: 16.9
click at [211, 116] on input "Solid Oak Licorice 3 1/2" x 3/4" 26.13 SF/CTN" at bounding box center [278, 114] width 185 height 16
type input "Solid Oak Fudge 3 1/2" x 3/4" 26.13 SF/CTN"
click at [368, 16] on button "Save and Exit" at bounding box center [357, 19] width 39 height 14
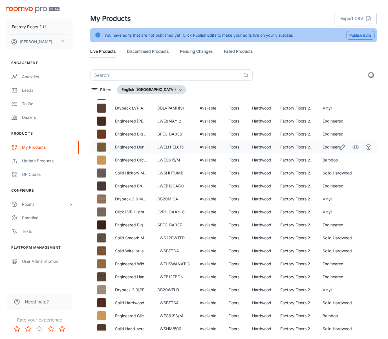
scroll to position [569, 0]
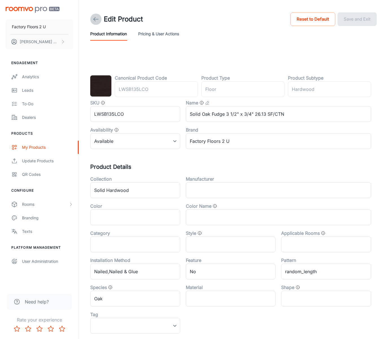
click at [98, 20] on icon at bounding box center [96, 19] width 7 height 7
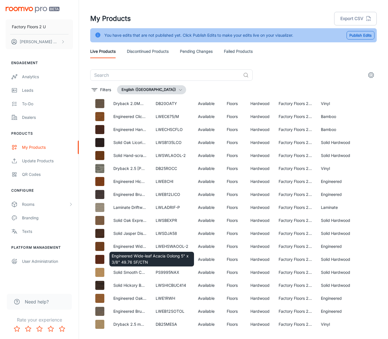
scroll to position [875, 2]
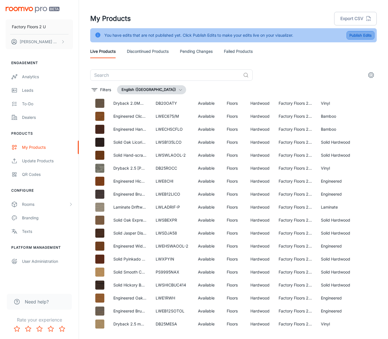
click at [364, 37] on button "Publish Edits" at bounding box center [361, 35] width 28 height 8
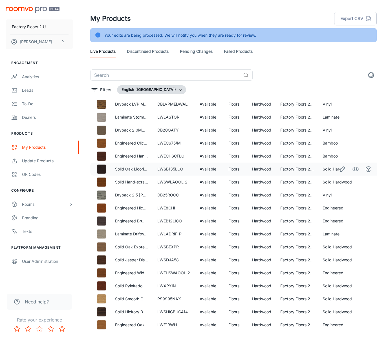
scroll to position [852, 0]
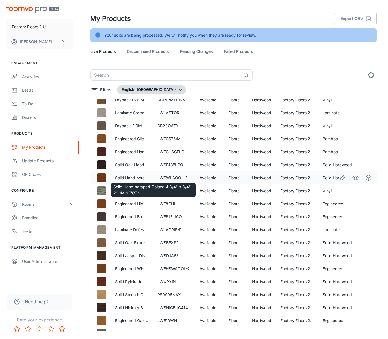
click at [139, 177] on link "Solid Hand-scraped Oolong 4 3/4" x 3/4" 23.44 SF/CTN" at bounding box center [168, 177] width 106 height 5
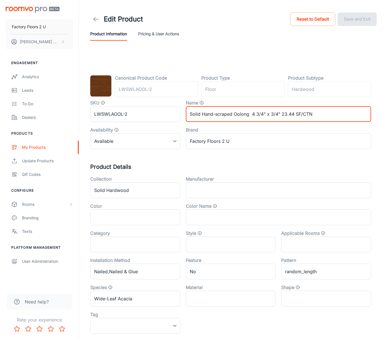
drag, startPoint x: 249, startPoint y: 115, endPoint x: 233, endPoint y: 117, distance: 15.9
click at [233, 117] on input "Solid Hand-scraped Oolong 4 3/4" x 3/4" 23.44 SF/CTN" at bounding box center [278, 114] width 185 height 16
type input "Solid Hand-scraped Topaz 4 3/4" x 3/4" 23.44 SF/CTN"
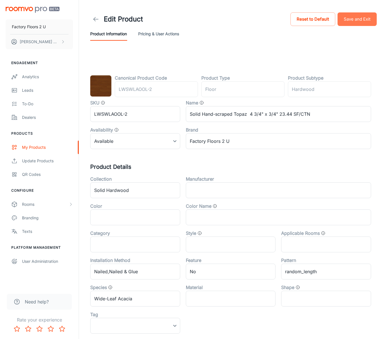
click at [361, 21] on button "Save and Exit" at bounding box center [357, 19] width 39 height 14
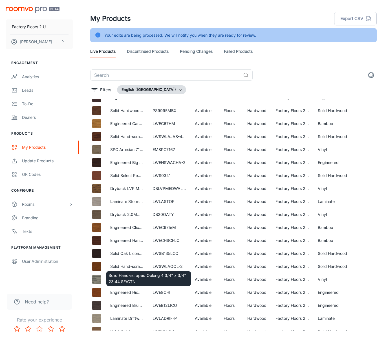
scroll to position [764, 5]
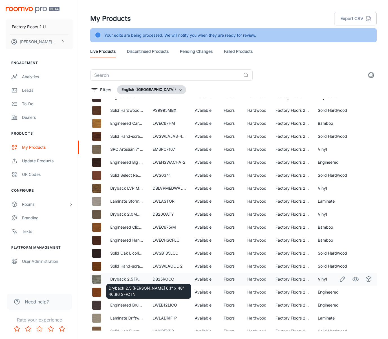
click at [131, 279] on link "Dryback 2.5 mm Rocca 6.1" x 48" 40.86 SF/CTN" at bounding box center [162, 279] width 104 height 5
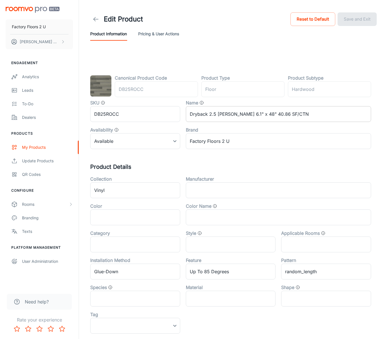
drag, startPoint x: 240, startPoint y: 115, endPoint x: 243, endPoint y: 115, distance: 3.1
click at [240, 115] on input "Dryback 2.5 mm Rocca 6.1" x 48" 40.86 SF/CTN" at bounding box center [278, 114] width 185 height 16
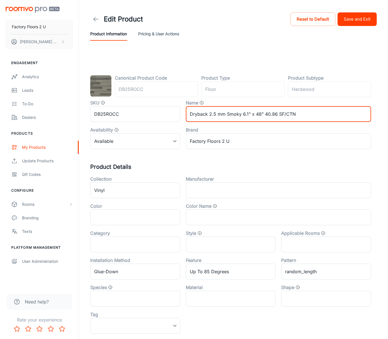
type input "Dryback 2.5 mm Smoky 6.1" x 48" 40.86 SF/CTN"
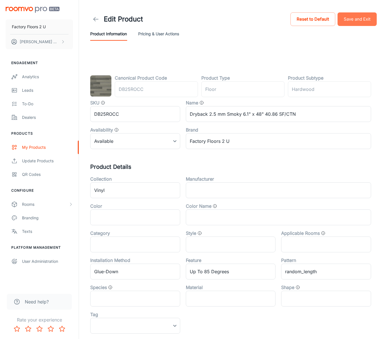
click at [356, 16] on button "Save and Exit" at bounding box center [357, 19] width 39 height 14
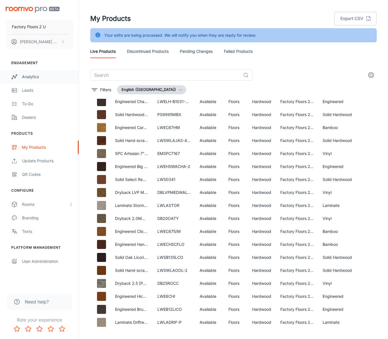
scroll to position [762, 0]
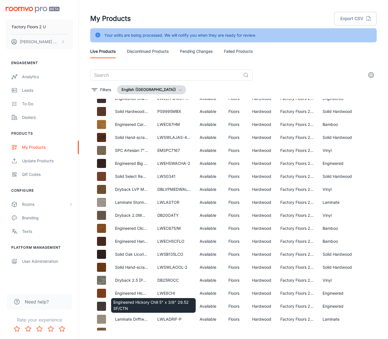
click at [135, 294] on div "Engineered Hickory Chili 5" x 3/8" 29.52 SF/CTN" at bounding box center [154, 303] width 86 height 19
click at [136, 292] on link "Engineered Hickory Chili 5" x 3/8" 29.52 SF/CTN" at bounding box center [160, 293] width 91 height 5
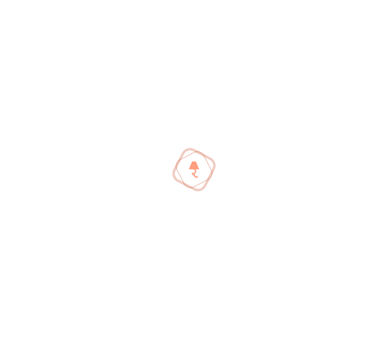
scroll to position [756, 0]
